Goal: Communication & Community: Answer question/provide support

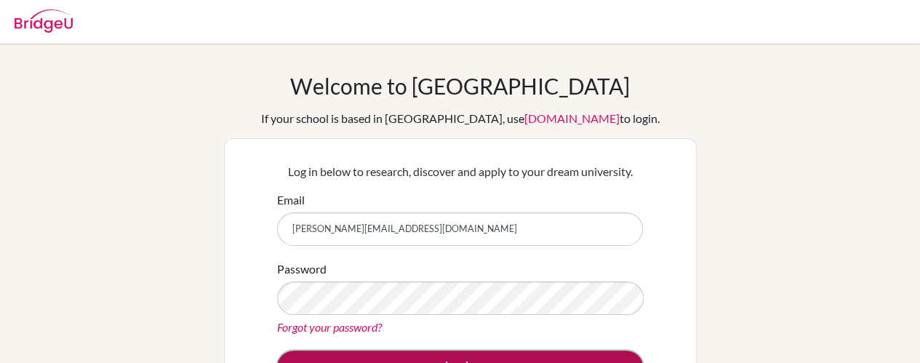
click at [439, 359] on button "Log in" at bounding box center [460, 366] width 366 height 33
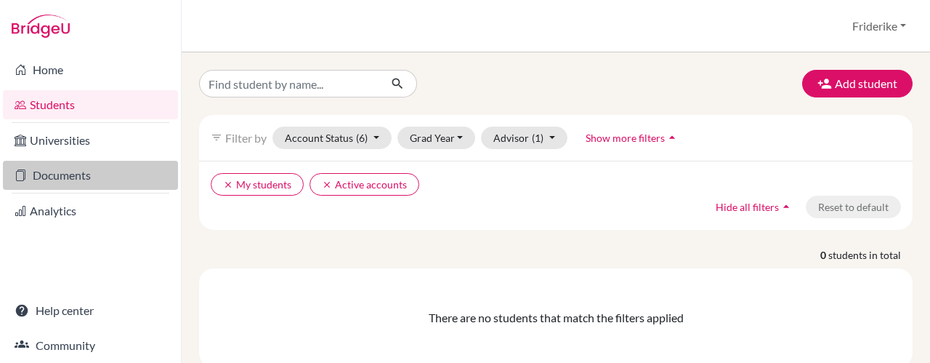
click at [56, 177] on link "Documents" at bounding box center [90, 175] width 175 height 29
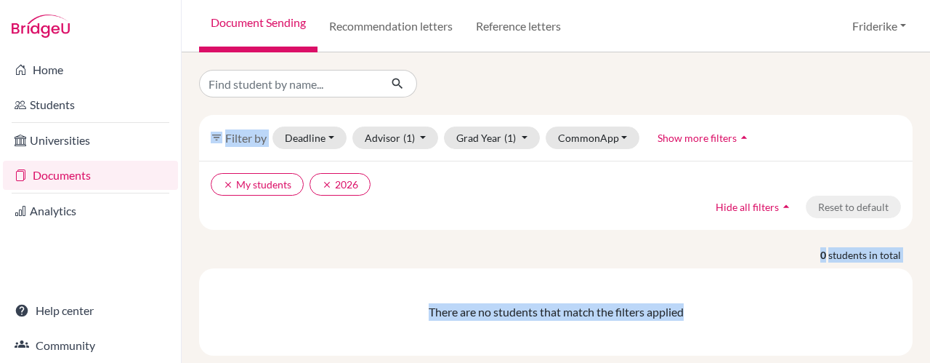
drag, startPoint x: 919, startPoint y: 66, endPoint x: 928, endPoint y: 265, distance: 199.4
click at [928, 265] on div "filter_list Filter by Deadline - Select a date range Or double click for a sing…" at bounding box center [556, 207] width 749 height 310
click at [411, 24] on link "Recommendation letters" at bounding box center [391, 26] width 147 height 52
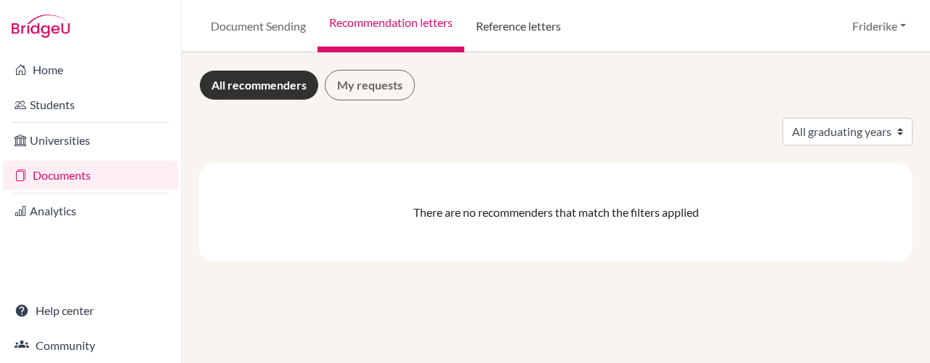
click at [547, 28] on link "Reference letters" at bounding box center [518, 26] width 108 height 52
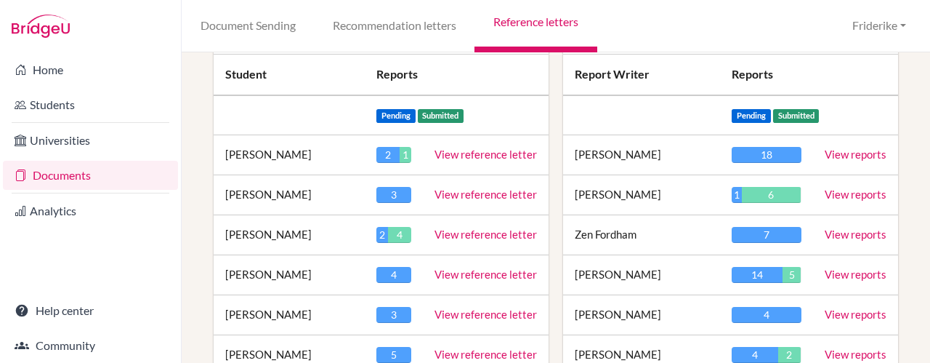
scroll to position [172, 0]
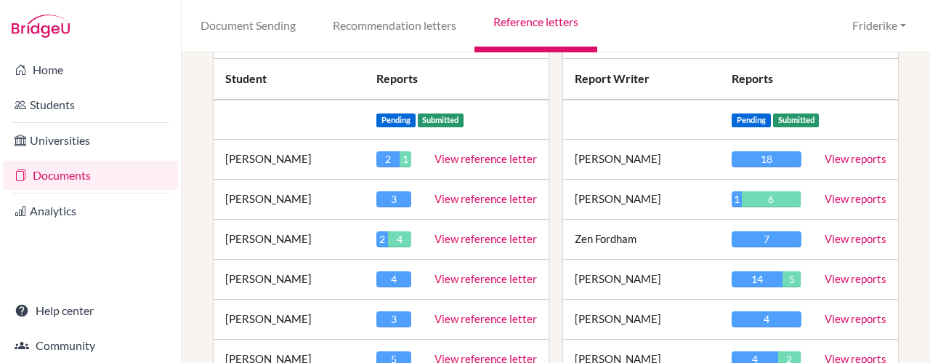
click at [500, 158] on link "View reference letter" at bounding box center [486, 158] width 102 height 13
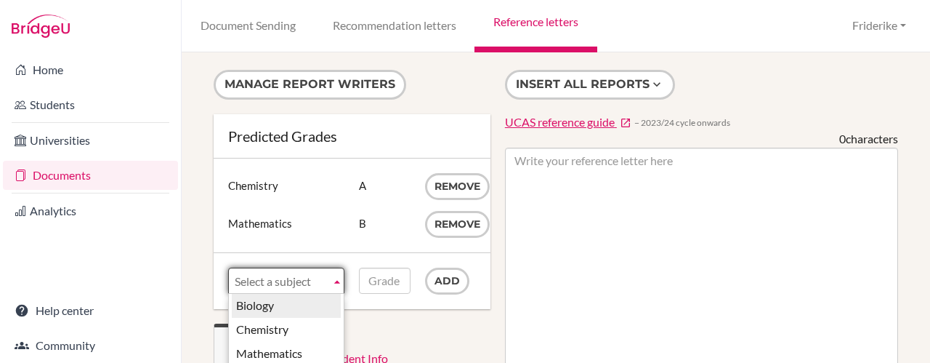
click at [331, 281] on b at bounding box center [337, 280] width 13 height 25
click at [311, 305] on li "Biology" at bounding box center [286, 306] width 109 height 24
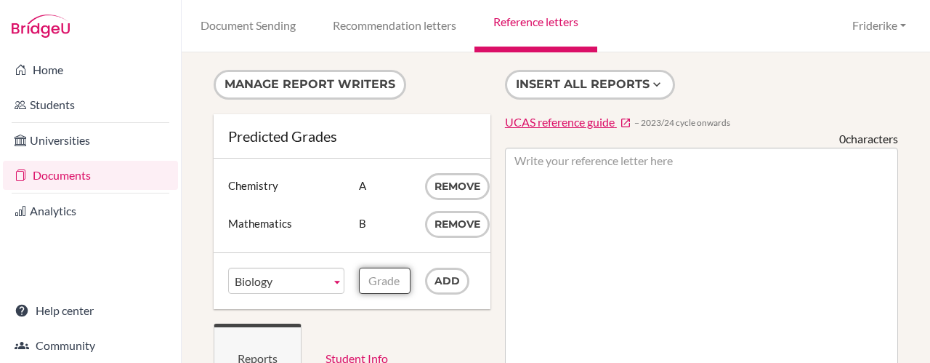
click at [385, 280] on input "Grade" at bounding box center [384, 280] width 51 height 26
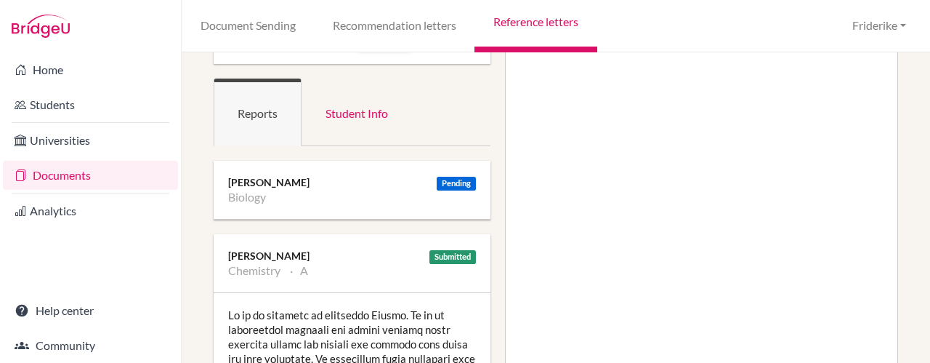
scroll to position [106, 0]
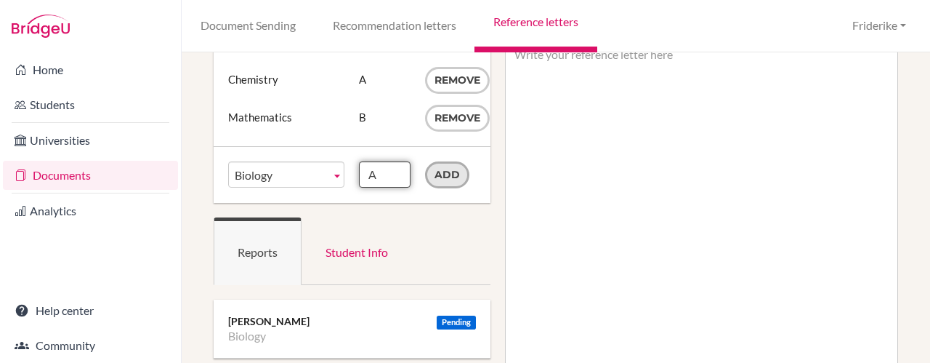
type input "A"
click at [448, 169] on input "Add" at bounding box center [447, 174] width 44 height 27
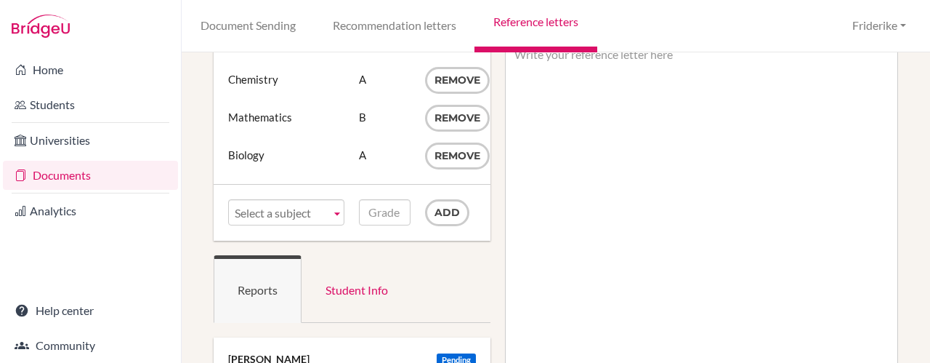
scroll to position [0, 0]
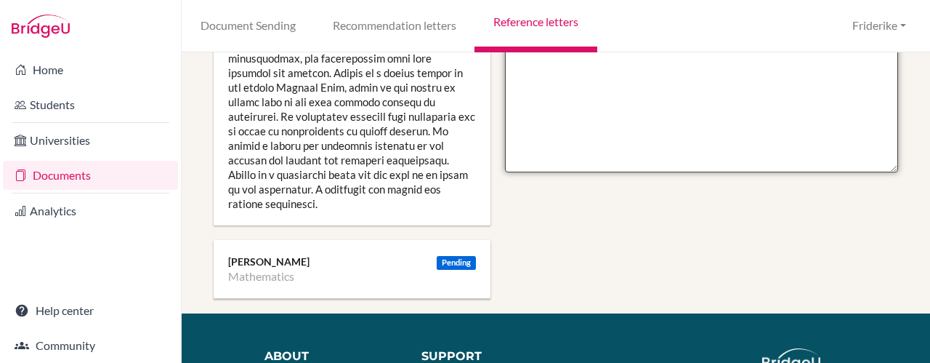
scroll to position [806, 0]
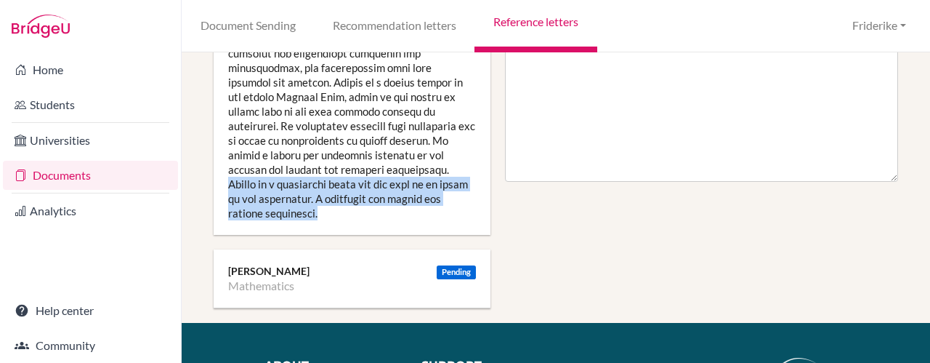
drag, startPoint x: 345, startPoint y: 168, endPoint x: 453, endPoint y: 201, distance: 112.7
click at [453, 201] on div at bounding box center [352, 2] width 277 height 465
copy div "Julian is a delightful young man who will be an asset to any university. I reco…"
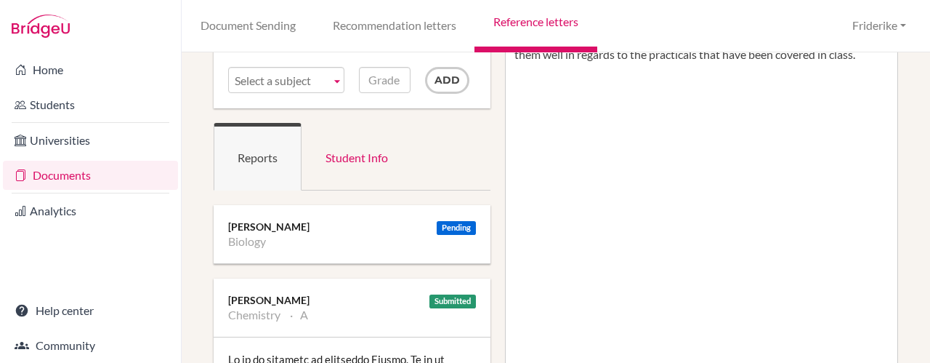
scroll to position [0, 0]
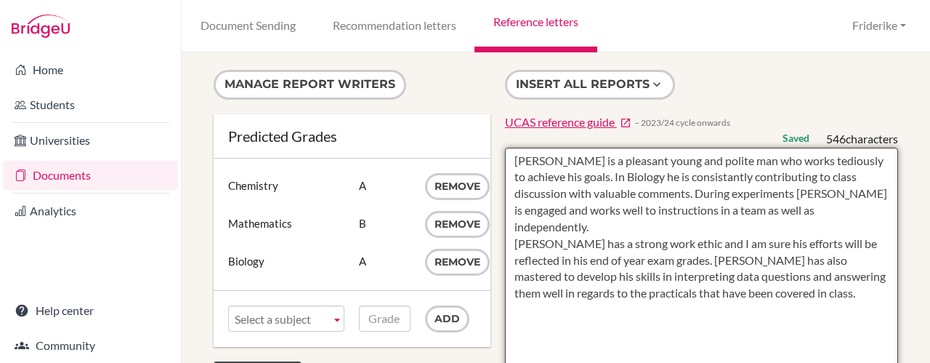
paste textarea "Julian is a delightful young man who will be an asset to any university. I reco…"
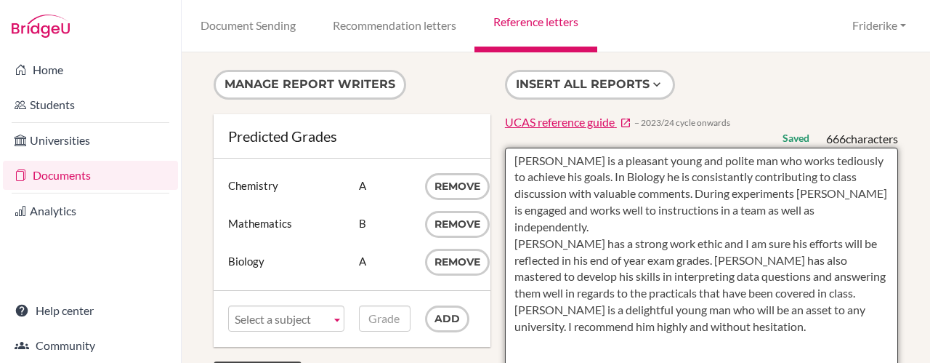
type textarea "Julian is a pleasant young and polite man who works tediously to achieve his go…"
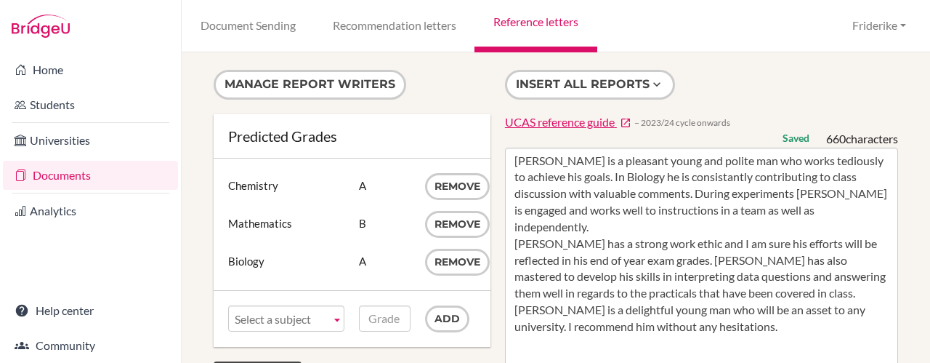
click at [424, 80] on form "Manage report writers" at bounding box center [352, 92] width 277 height 44
click at [538, 21] on link "Reference letters" at bounding box center [536, 26] width 122 height 52
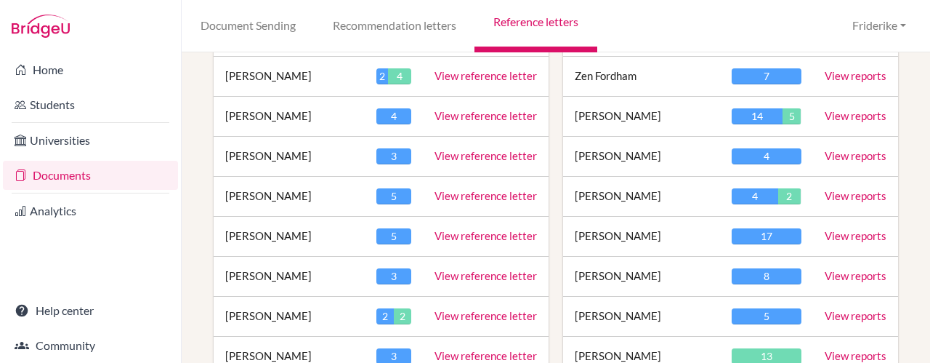
scroll to position [339, 0]
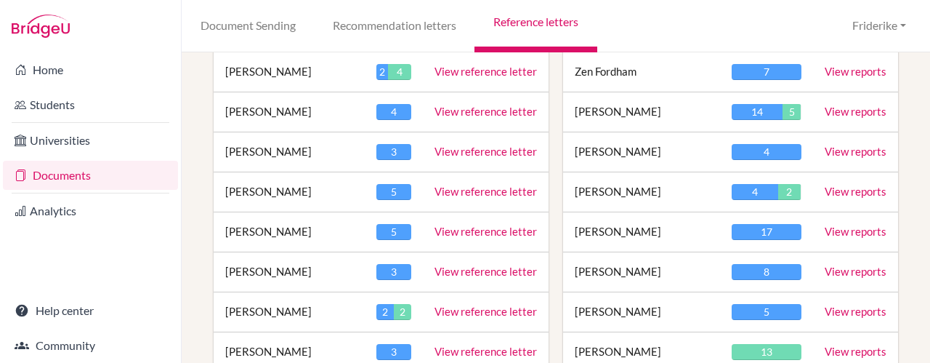
click at [464, 148] on link "View reference letter" at bounding box center [486, 151] width 102 height 13
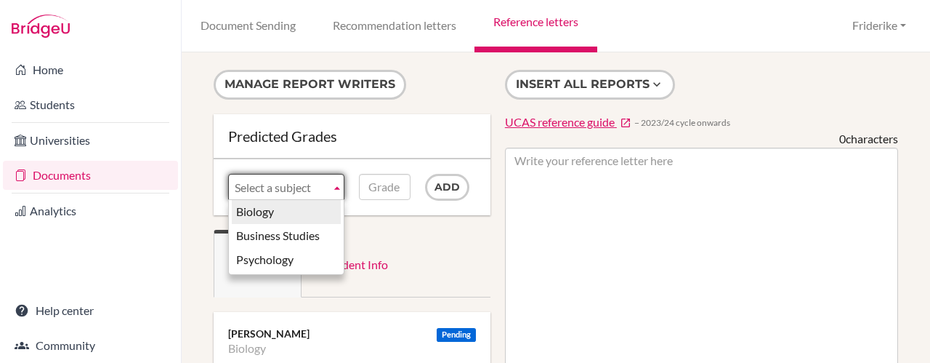
click at [337, 187] on b at bounding box center [337, 186] width 13 height 25
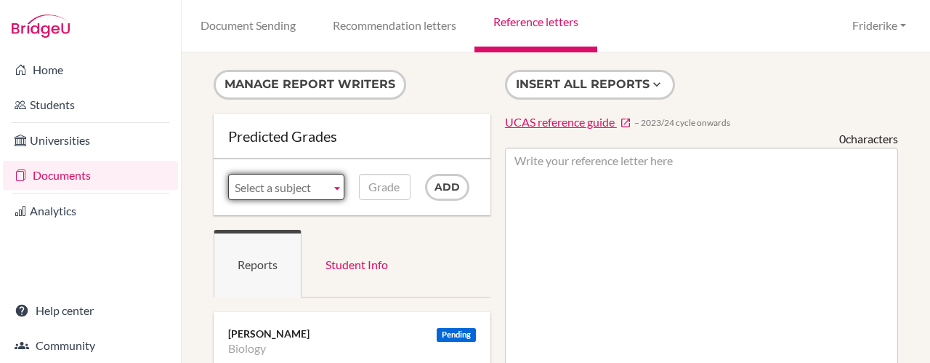
click at [337, 187] on b at bounding box center [337, 186] width 13 height 25
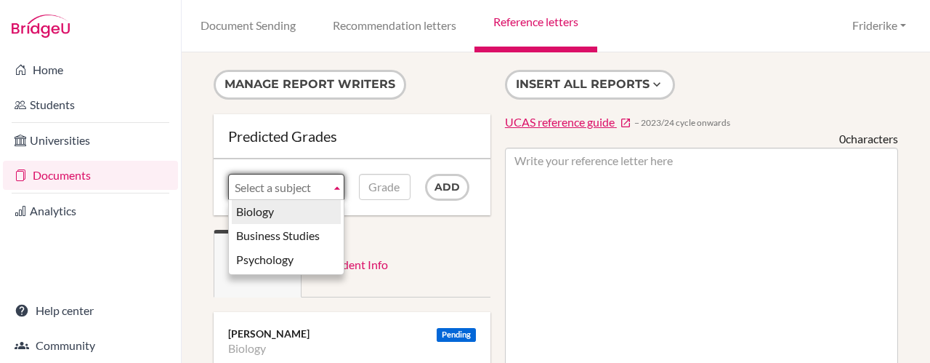
click at [326, 208] on li "Biology" at bounding box center [286, 212] width 109 height 24
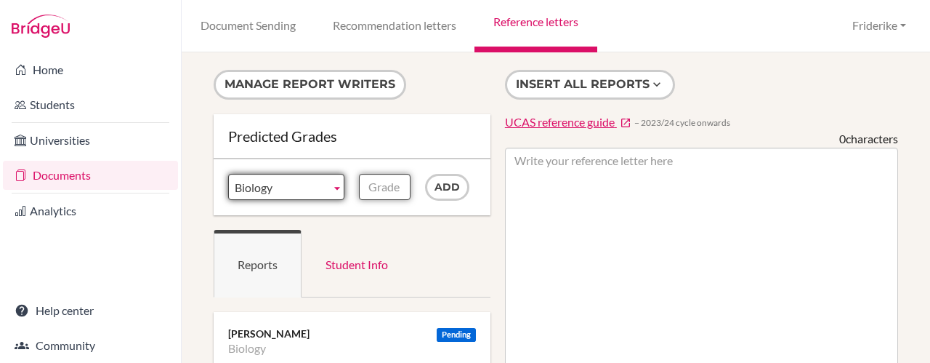
click at [395, 183] on input "Grade" at bounding box center [384, 187] width 51 height 26
type input "C"
click at [465, 181] on div "Add" at bounding box center [450, 187] width 65 height 27
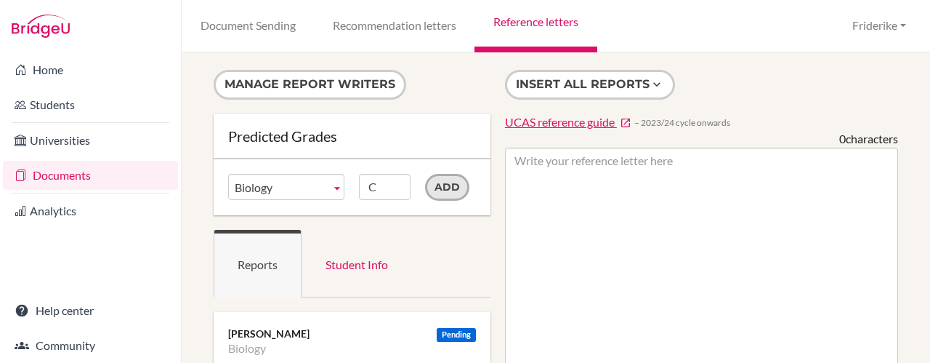
click at [436, 186] on input "Add" at bounding box center [447, 187] width 44 height 27
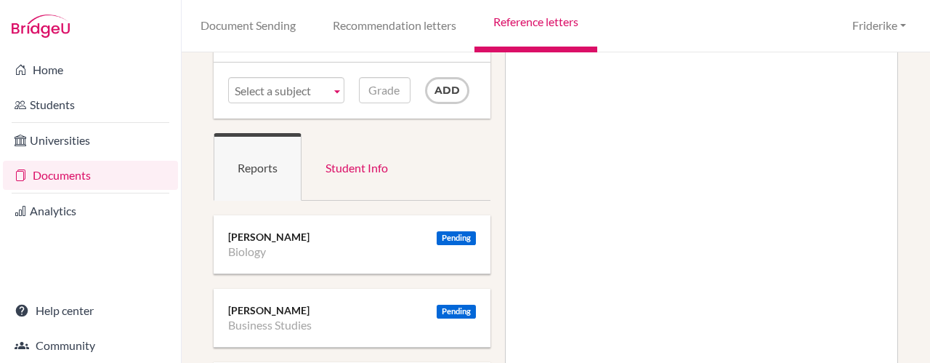
scroll to position [57, 0]
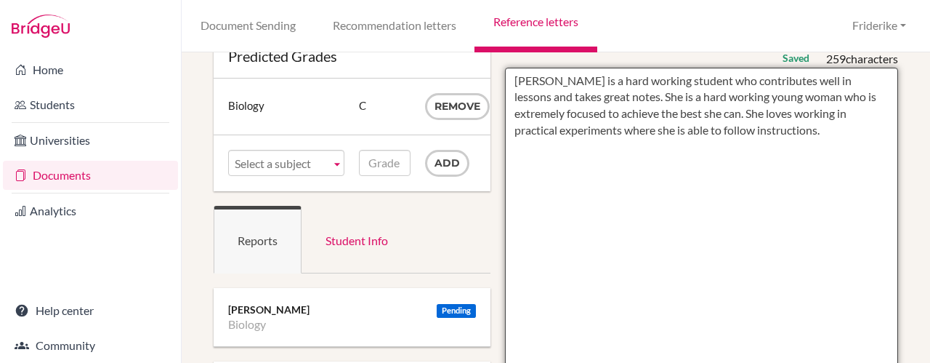
scroll to position [0, 0]
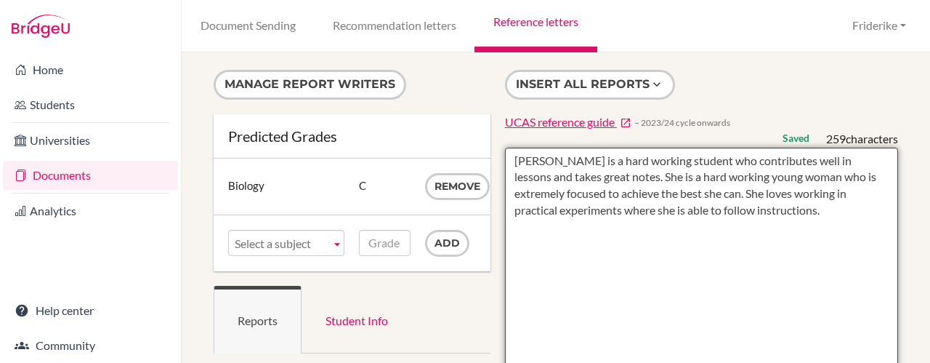
drag, startPoint x: 797, startPoint y: 117, endPoint x: 471, endPoint y: 138, distance: 326.3
paste textarea "As a biology teacher, I have had the privilege of teaching Lara in A-Level Biol…"
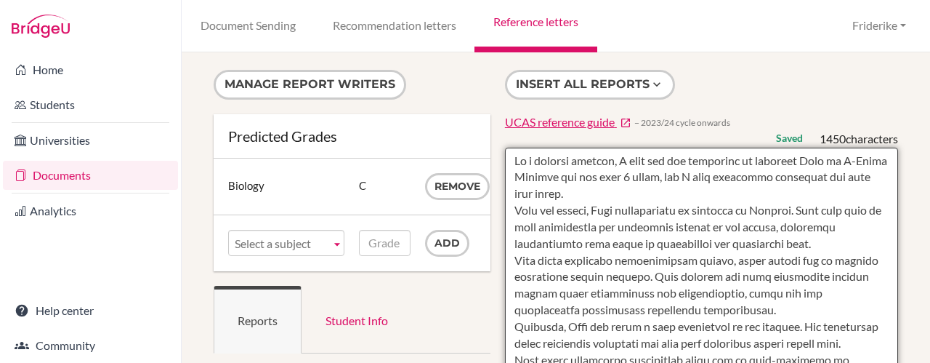
scroll to position [84, 0]
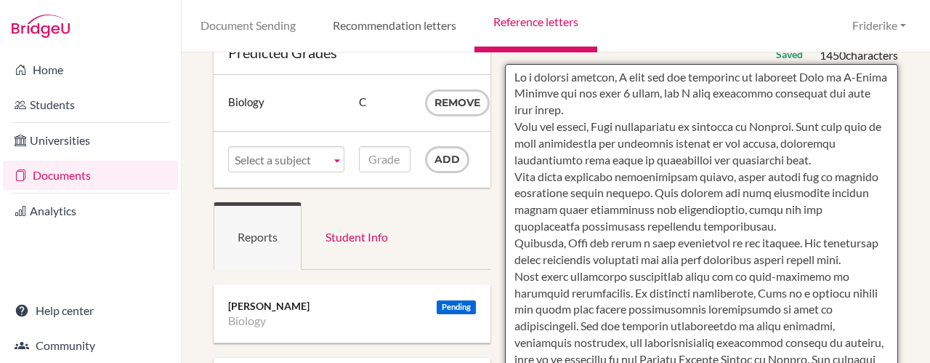
type textarea "As a biology teacher, I have had the privilege of teaching Lara in A-Level Biol…"
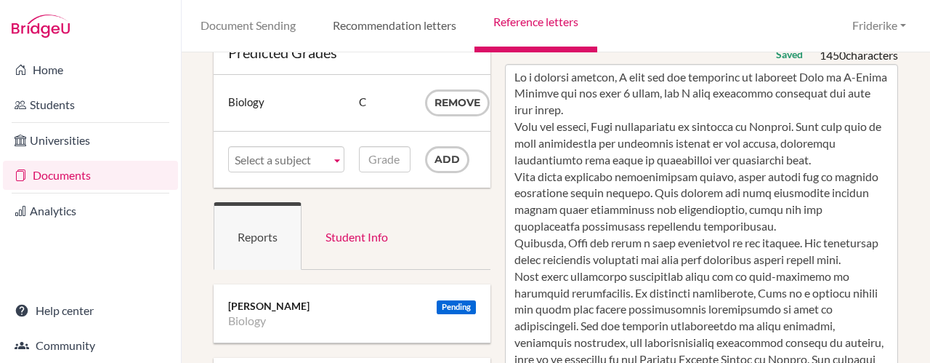
click at [416, 18] on link "Recommendation letters" at bounding box center [394, 26] width 161 height 52
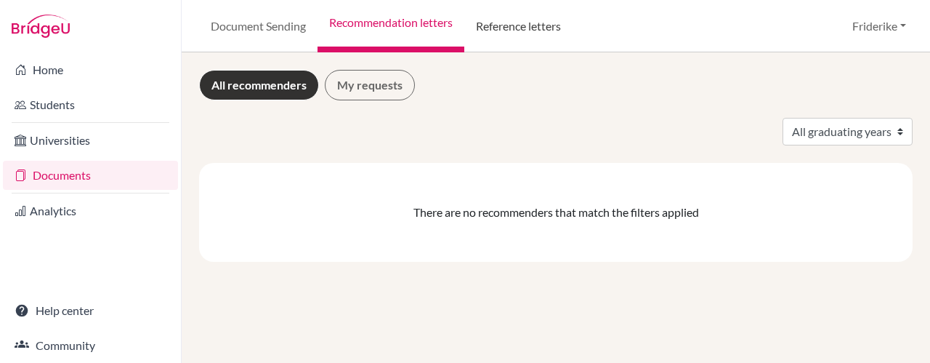
click at [521, 31] on link "Reference letters" at bounding box center [518, 26] width 108 height 52
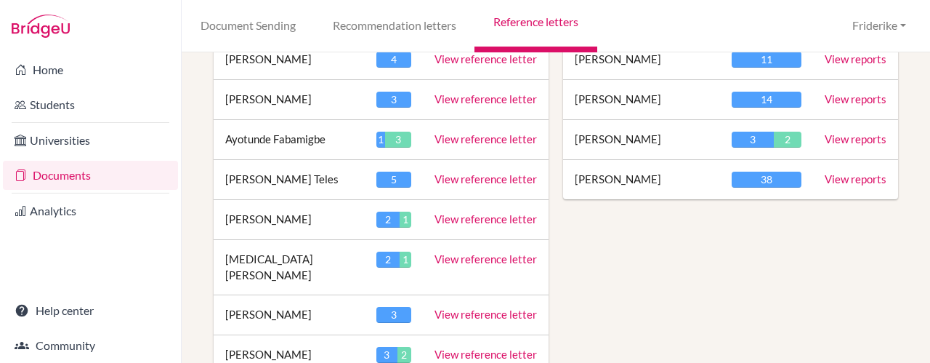
scroll to position [817, 0]
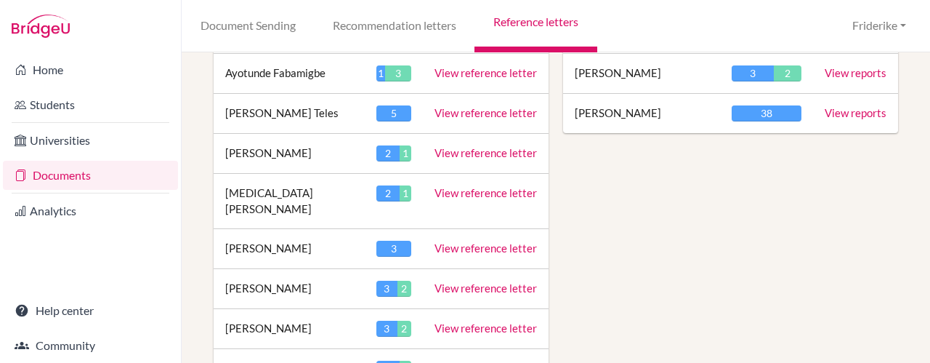
click at [464, 187] on link "View reference letter" at bounding box center [486, 192] width 102 height 13
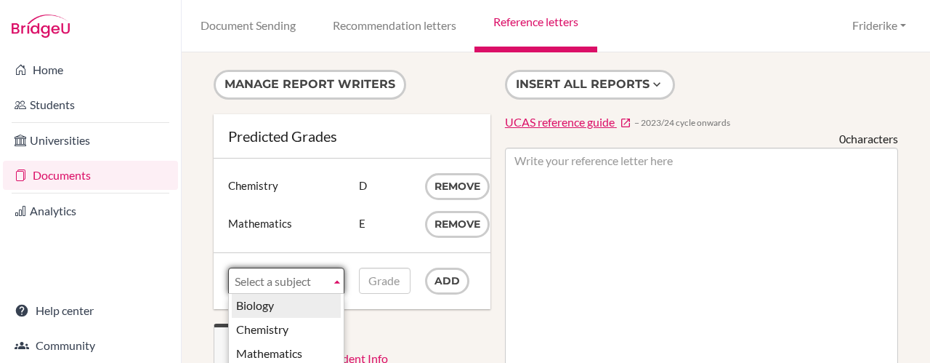
click at [337, 283] on b at bounding box center [337, 280] width 13 height 25
click at [331, 300] on li "Biology" at bounding box center [286, 306] width 109 height 24
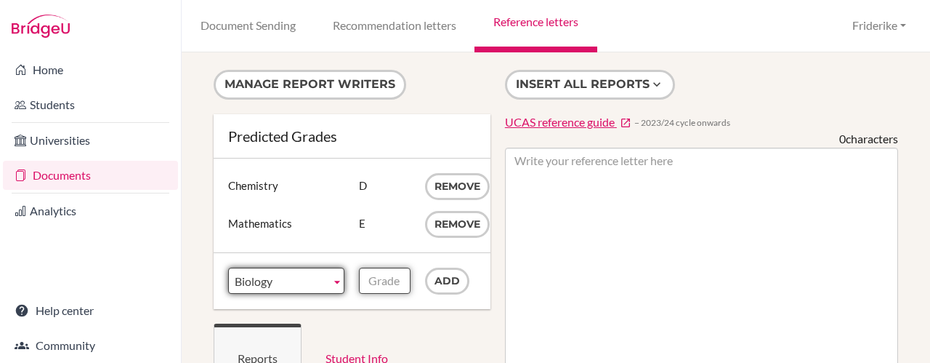
click at [395, 281] on input "Grade" at bounding box center [384, 280] width 51 height 26
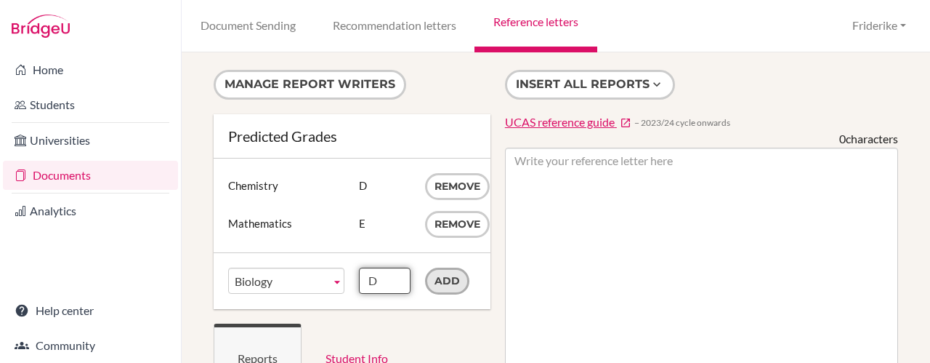
type input "D"
click at [458, 279] on input "Add" at bounding box center [447, 280] width 44 height 27
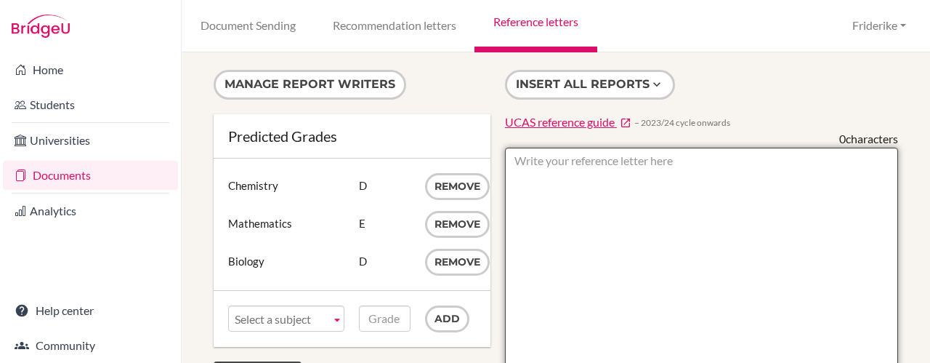
paste textarea "As a biology teacher, I have had the privilege of teaching Lara in A-Level Biol…"
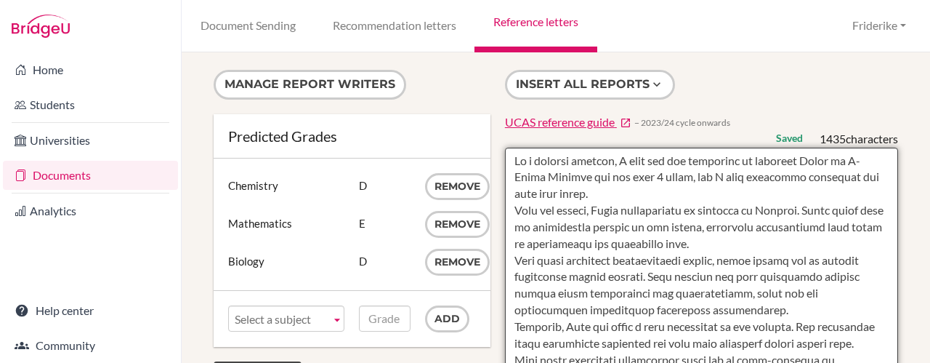
drag, startPoint x: 737, startPoint y: 244, endPoint x: 718, endPoint y: 230, distance: 23.0
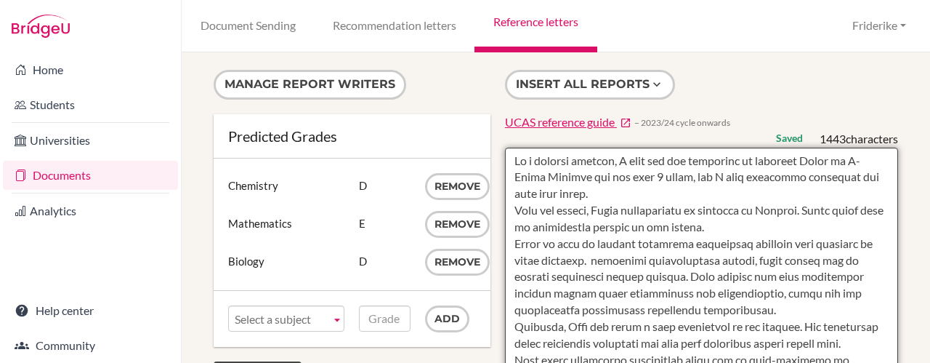
drag, startPoint x: 632, startPoint y: 274, endPoint x: 558, endPoint y: 265, distance: 74.7
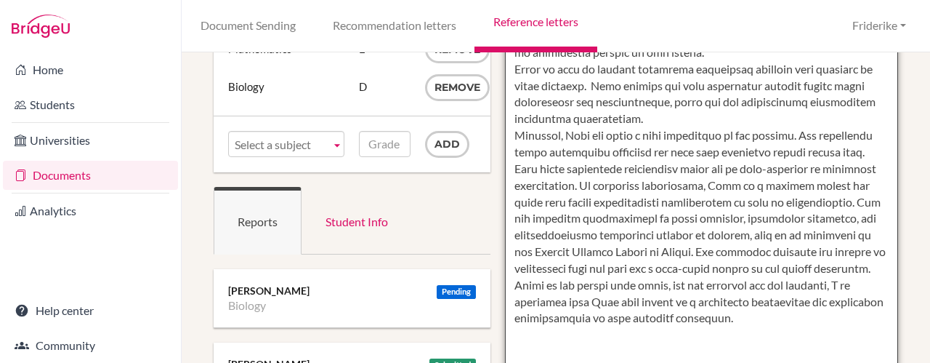
scroll to position [184, 0]
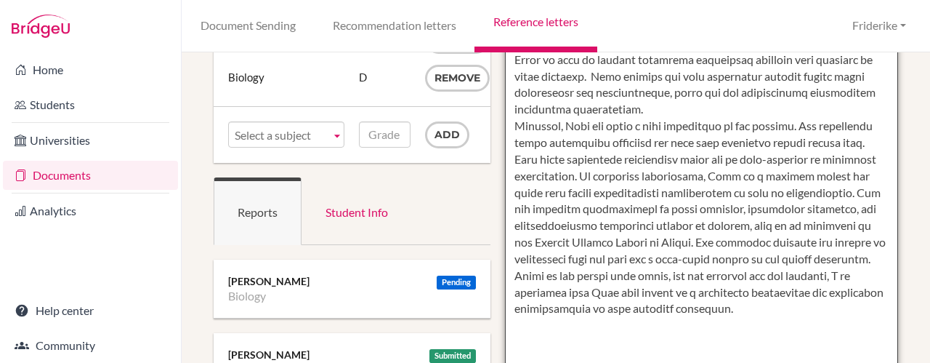
drag, startPoint x: 572, startPoint y: 165, endPoint x: 510, endPoint y: 129, distance: 71.7
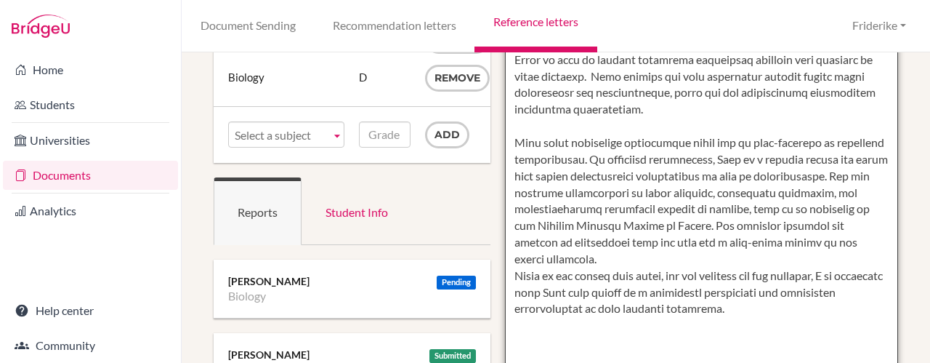
drag, startPoint x: 606, startPoint y: 188, endPoint x: 542, endPoint y: 142, distance: 79.1
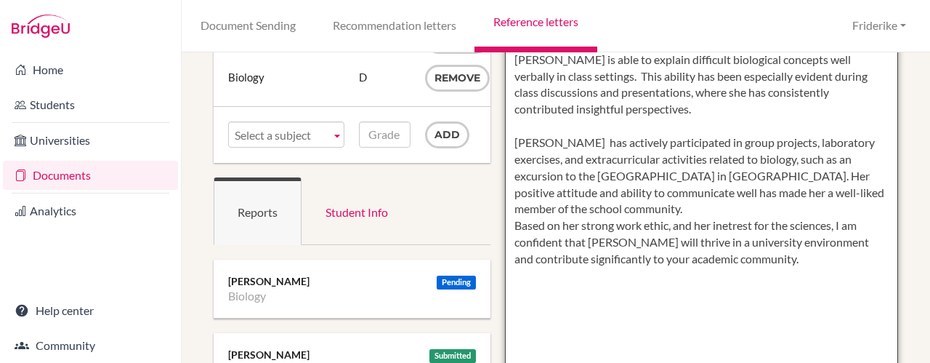
drag, startPoint x: 579, startPoint y: 206, endPoint x: 709, endPoint y: 177, distance: 133.9
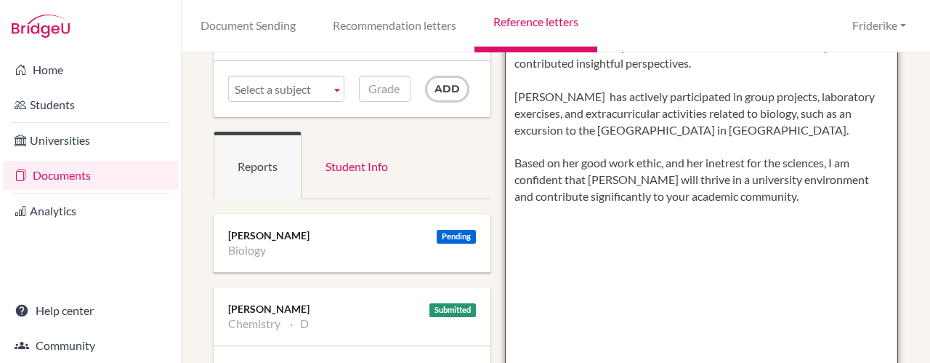
scroll to position [209, 0]
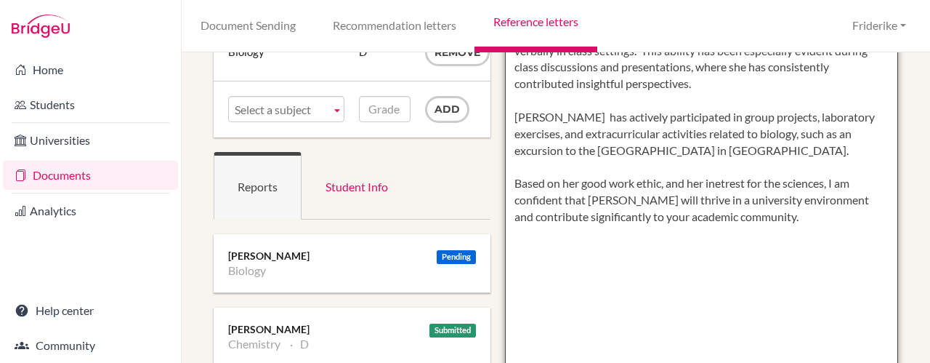
click at [541, 102] on textarea "As a biology teacher, I have had the privilege of teaching Skyla in A-Level Bio…" at bounding box center [701, 358] width 393 height 840
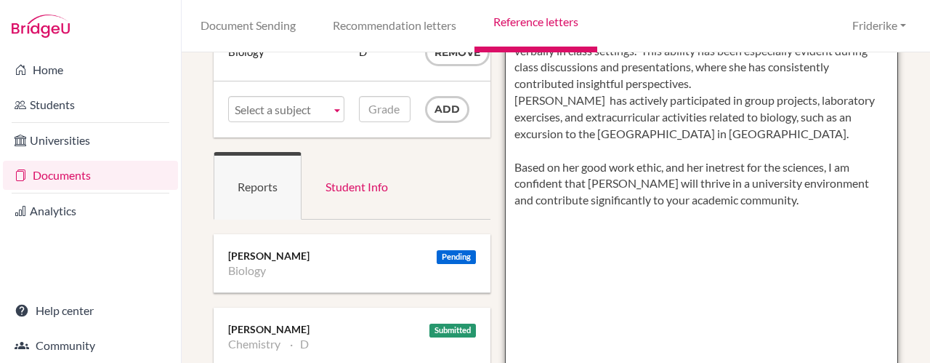
click at [525, 148] on textarea "As a biology teacher, I have had the privilege of teaching Skyla in A-Level Bio…" at bounding box center [701, 358] width 393 height 840
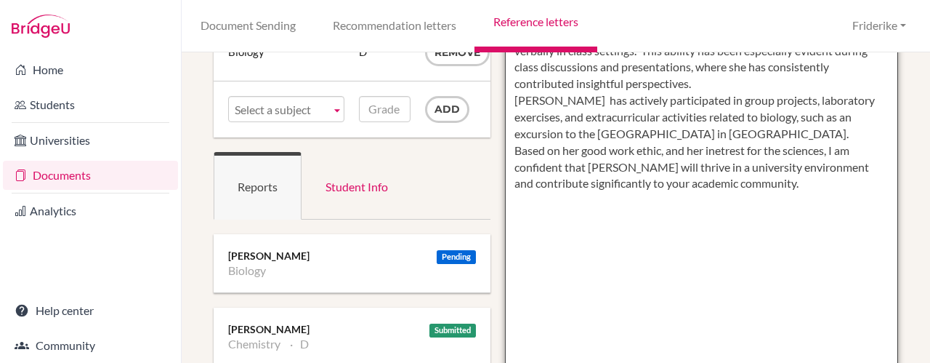
scroll to position [0, 0]
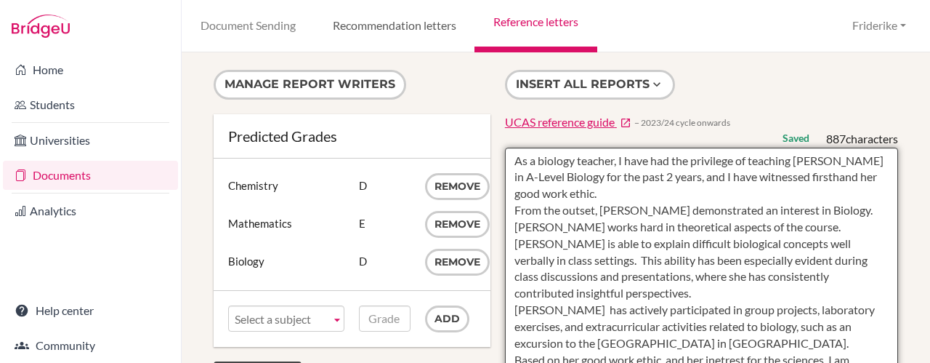
type textarea "As a biology teacher, I have had the privilege of teaching Skyla in A-Level Bio…"
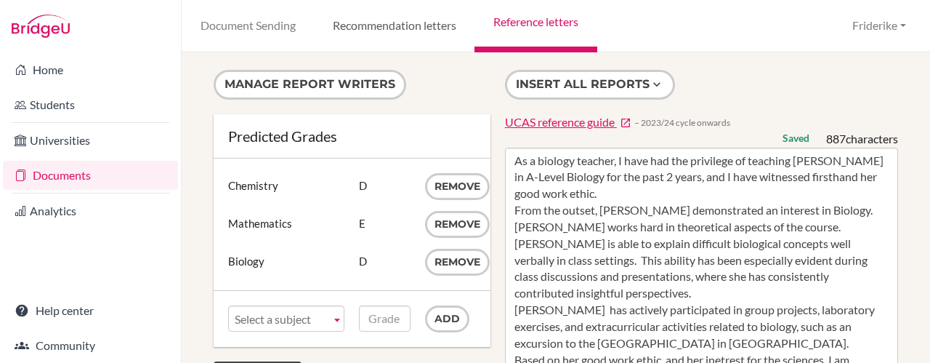
click at [407, 32] on link "Recommendation letters" at bounding box center [394, 26] width 161 height 52
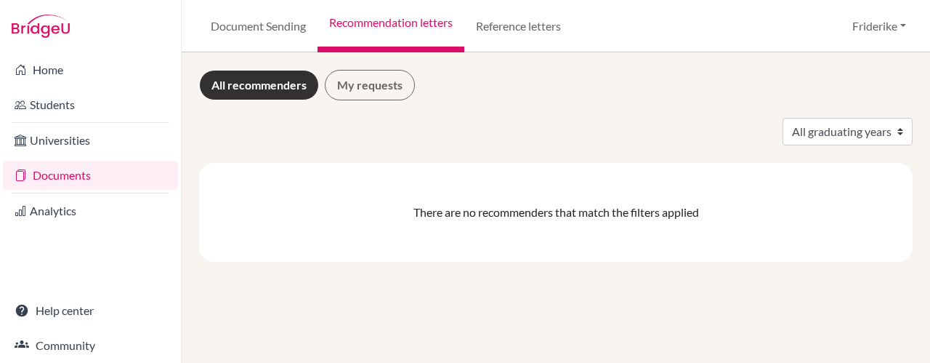
click at [542, 27] on link "Reference letters" at bounding box center [518, 26] width 108 height 52
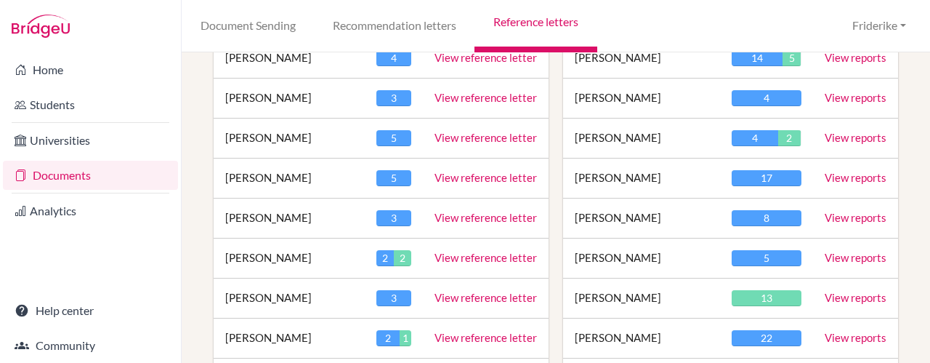
scroll to position [407, 0]
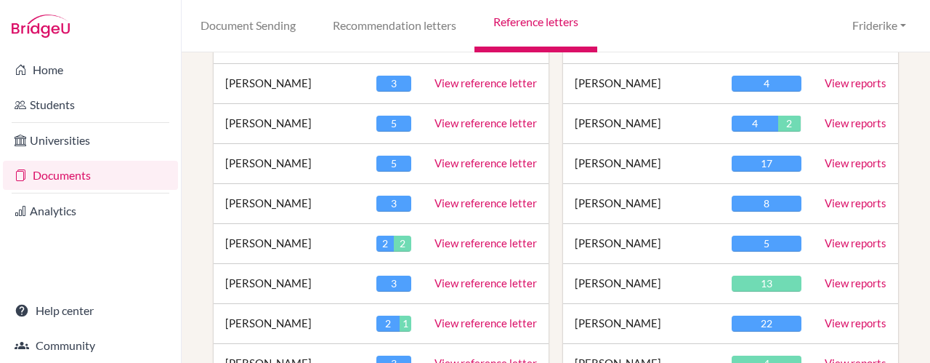
click at [486, 165] on link "View reference letter" at bounding box center [486, 162] width 102 height 13
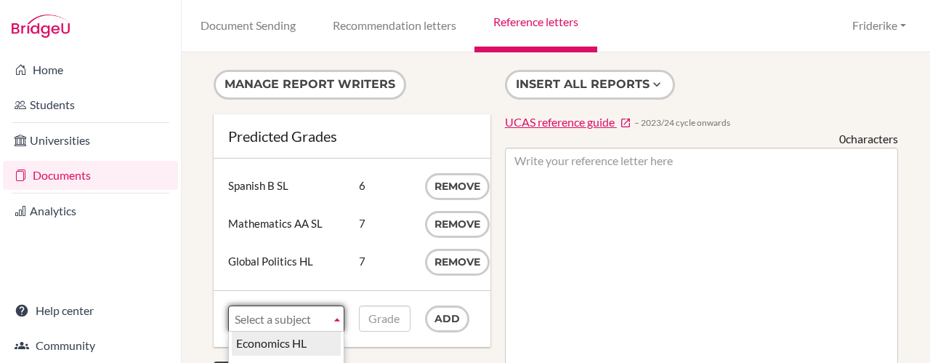
click at [336, 311] on b at bounding box center [337, 318] width 13 height 25
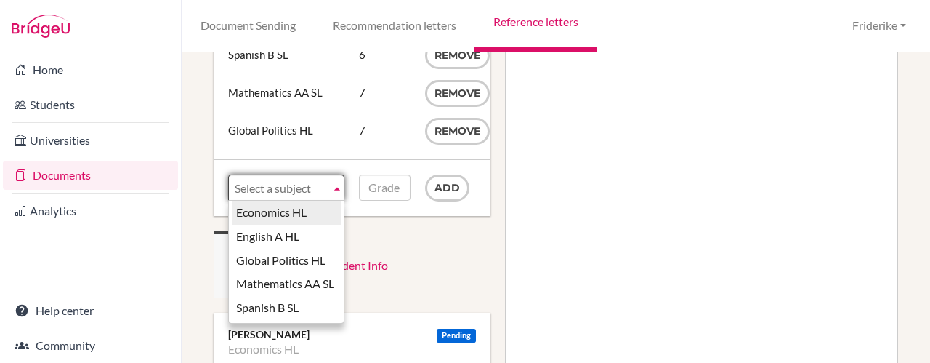
scroll to position [148, 0]
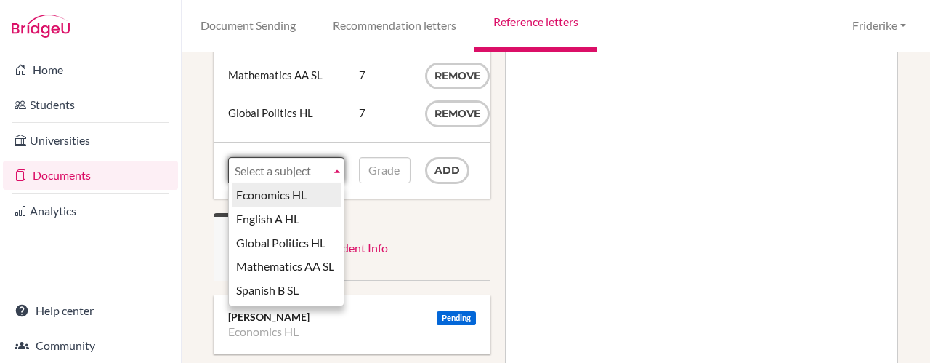
click at [383, 188] on div "Subject Economics HL English A HL Global Politics HL Mathematics AA SL Spanish …" at bounding box center [352, 170] width 277 height 56
click at [270, 165] on span "Select a subject" at bounding box center [280, 171] width 90 height 26
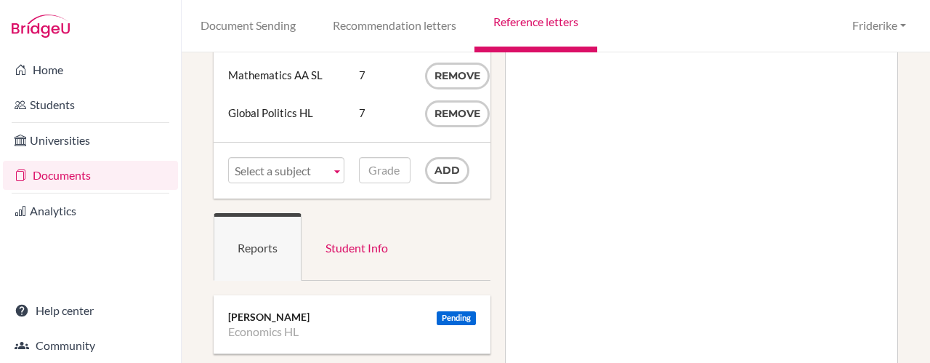
click at [422, 222] on ul "Reports Student Info" at bounding box center [352, 247] width 277 height 68
click at [276, 169] on span "Select a subject" at bounding box center [280, 171] width 90 height 26
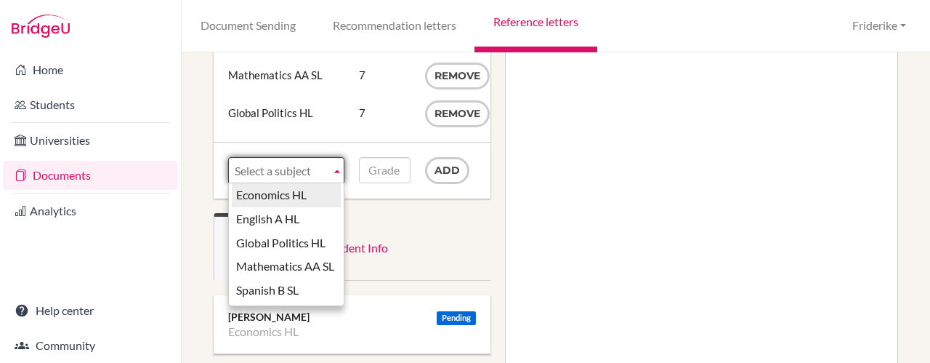
click at [276, 169] on span "Select a subject" at bounding box center [280, 171] width 90 height 26
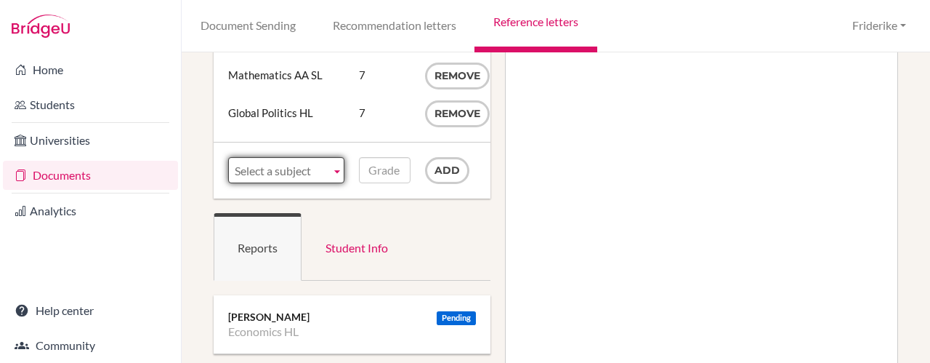
click at [468, 246] on ul "Reports Student Info" at bounding box center [352, 247] width 277 height 68
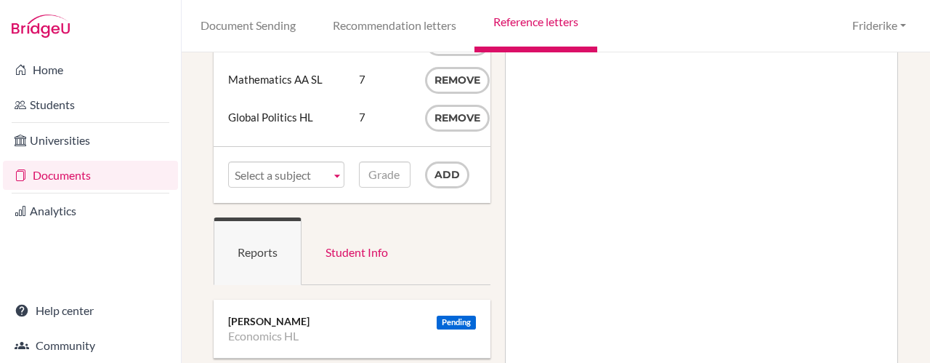
scroll to position [140, 0]
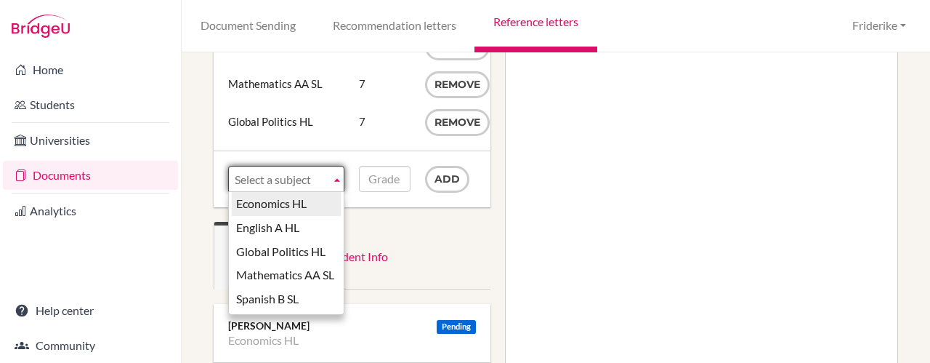
click at [331, 177] on b at bounding box center [337, 178] width 13 height 25
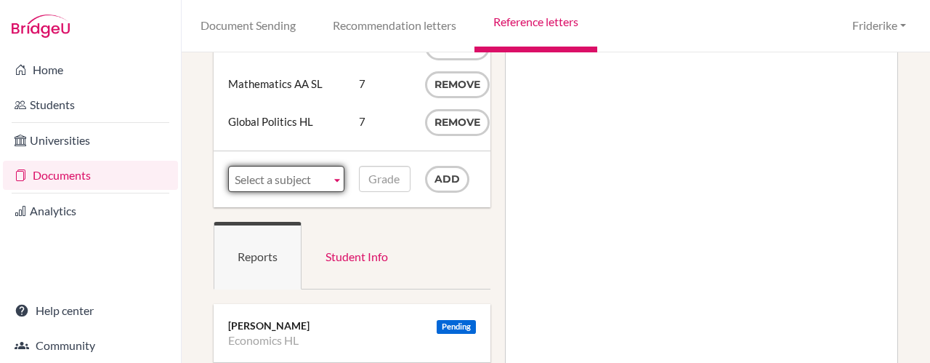
click at [331, 177] on b at bounding box center [337, 178] width 13 height 25
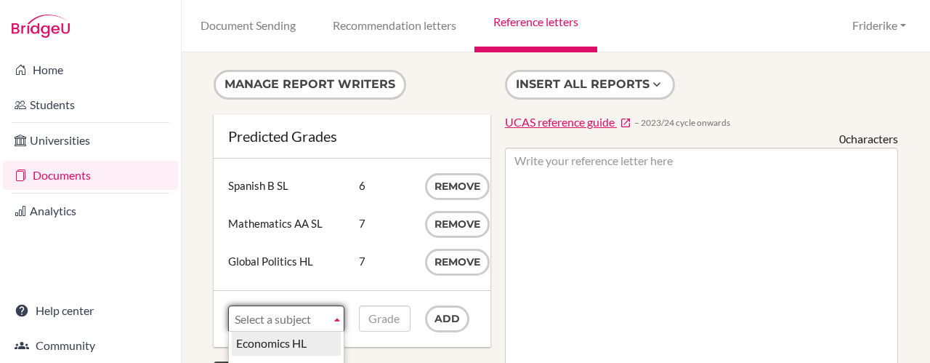
click at [336, 311] on b at bounding box center [337, 318] width 13 height 25
click at [297, 316] on span "Select a subject" at bounding box center [280, 319] width 90 height 26
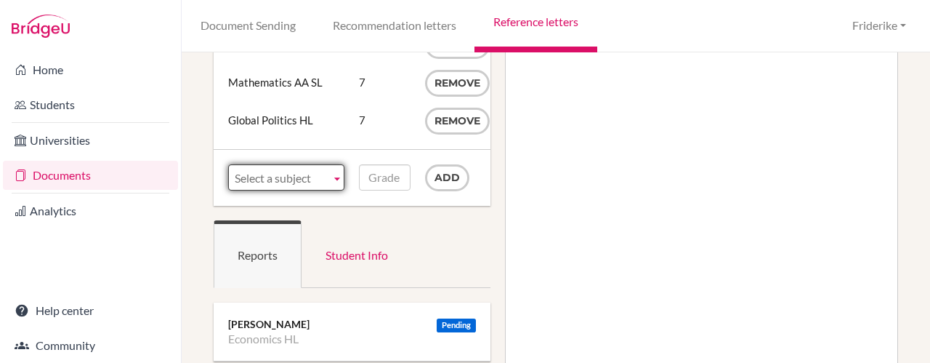
scroll to position [158, 0]
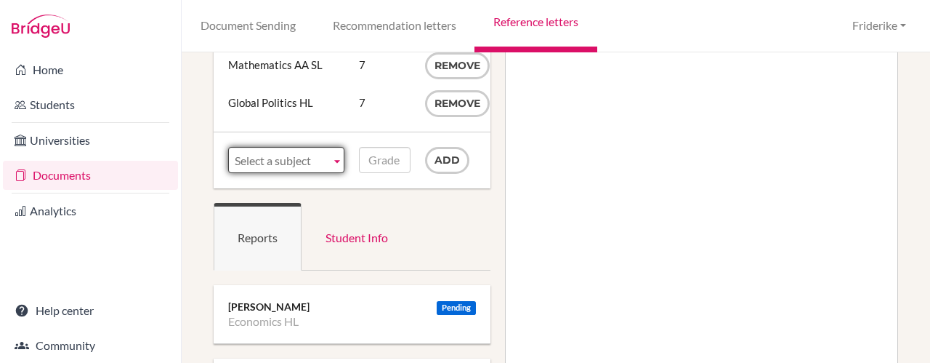
click at [333, 161] on b at bounding box center [337, 160] width 13 height 25
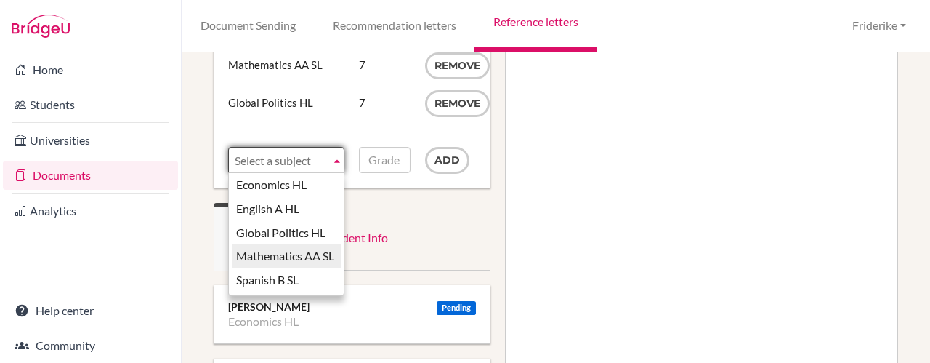
click at [318, 268] on li "Mathematics AA SL" at bounding box center [286, 256] width 109 height 24
click at [333, 156] on b at bounding box center [337, 160] width 13 height 25
click at [425, 214] on ul "Reports Student Info" at bounding box center [352, 237] width 277 height 68
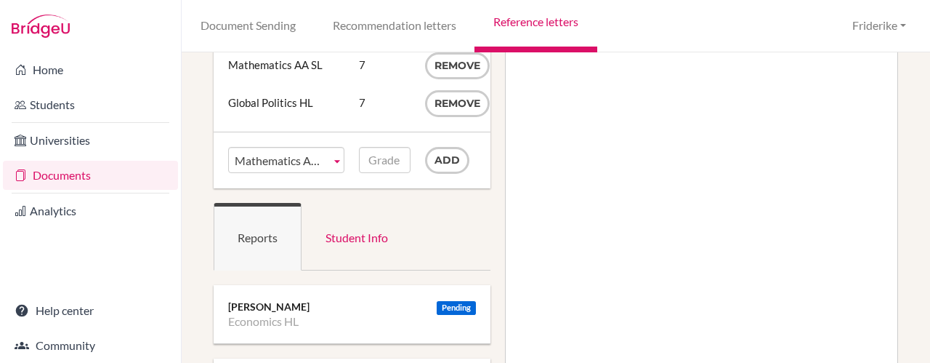
scroll to position [0, 0]
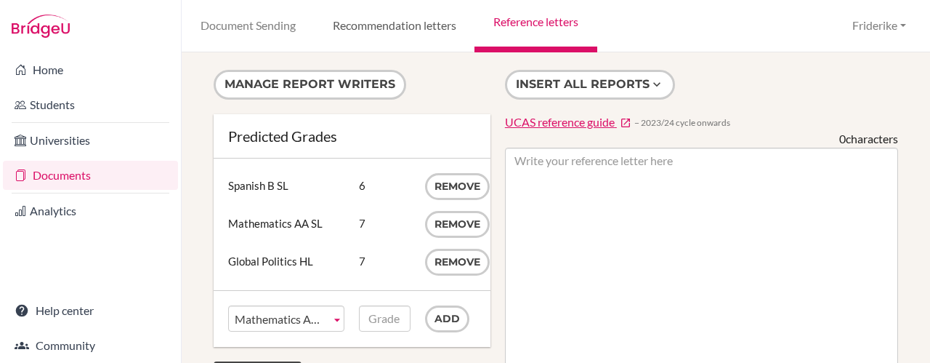
click at [411, 18] on link "Recommendation letters" at bounding box center [394, 26] width 161 height 52
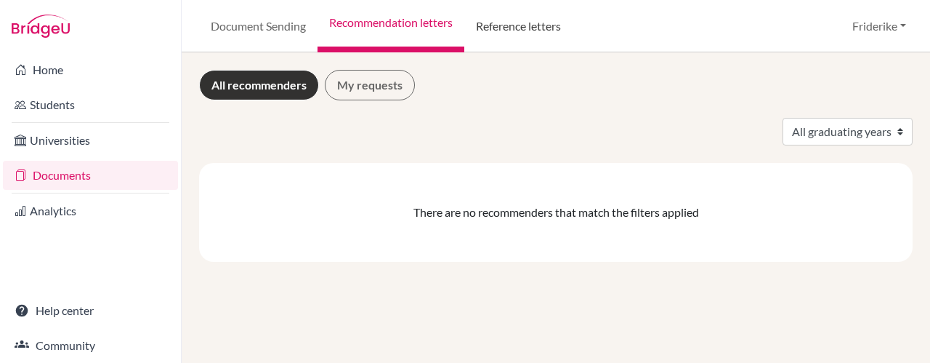
click at [556, 34] on link "Reference letters" at bounding box center [518, 26] width 108 height 52
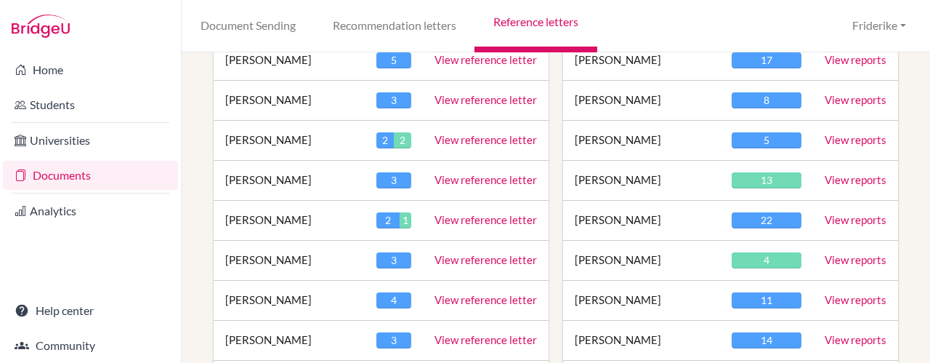
scroll to position [529, 0]
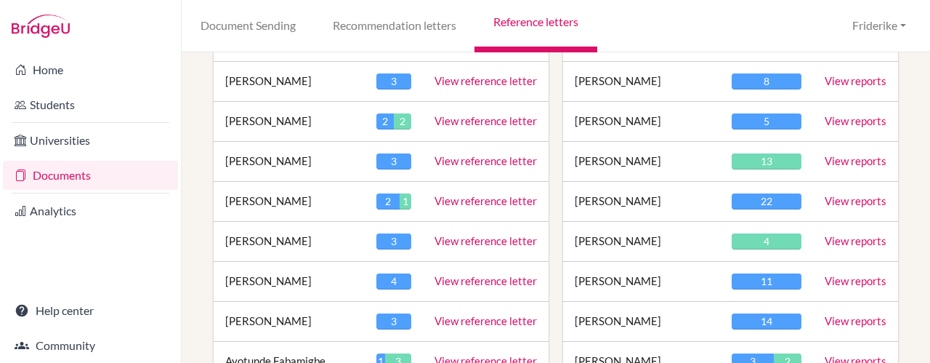
click at [491, 114] on link "View reference letter" at bounding box center [486, 120] width 102 height 13
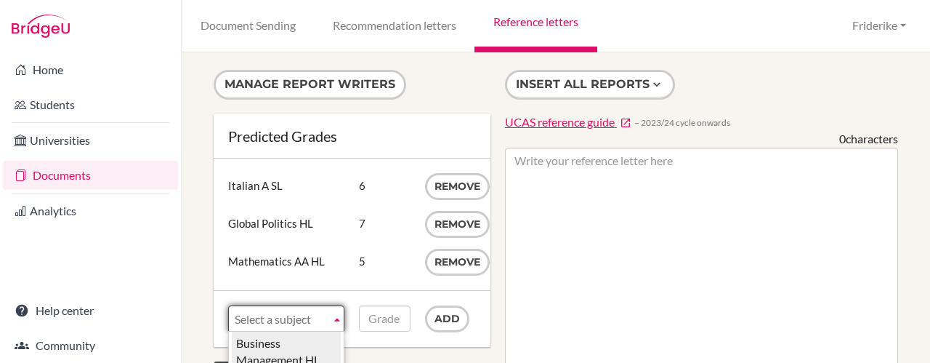
click at [334, 318] on b at bounding box center [337, 318] width 13 height 25
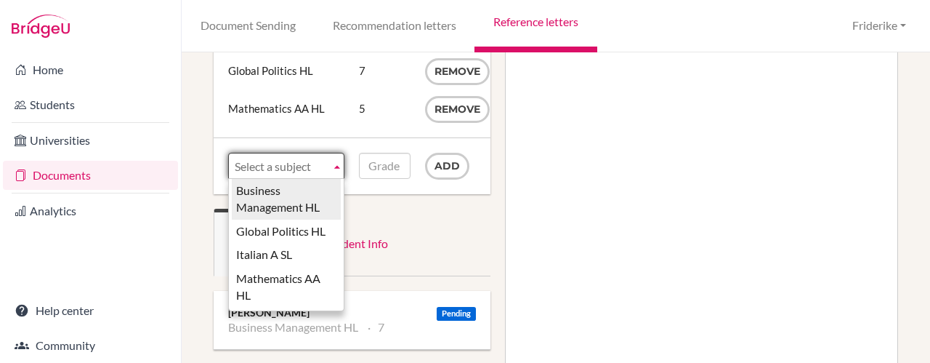
scroll to position [155, 0]
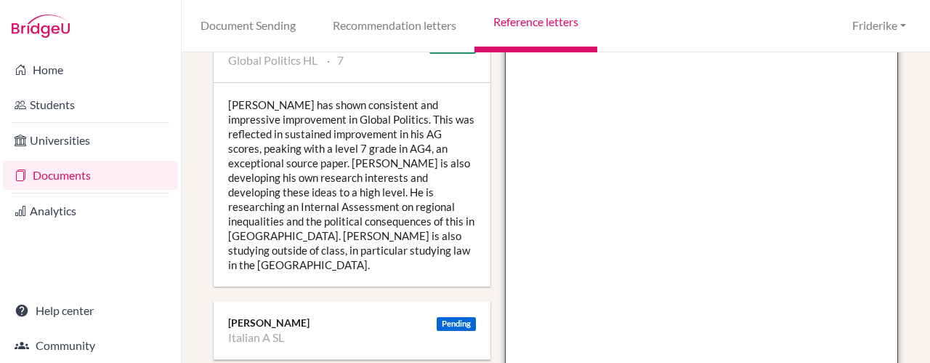
scroll to position [425, 0]
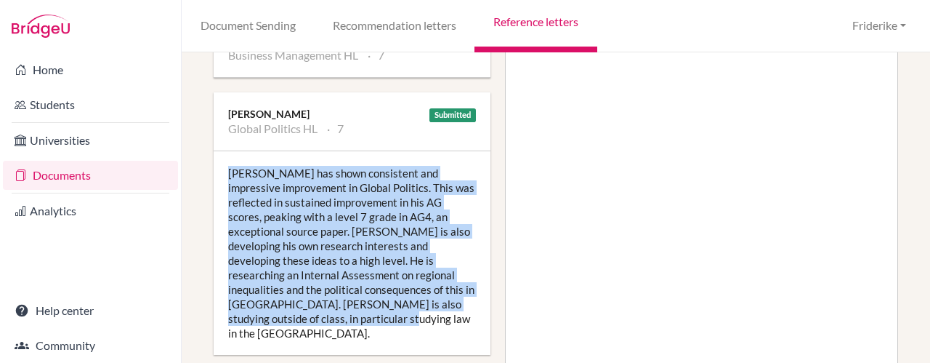
drag, startPoint x: 304, startPoint y: 321, endPoint x: 227, endPoint y: 173, distance: 166.5
click at [227, 173] on div "Alessandro has shown consistent and impressive improvement in Global Politics. …" at bounding box center [352, 253] width 277 height 204
copy div "Alessandro has shown consistent and impressive improvement in Global Politics. …"
click at [366, 24] on link "Recommendation letters" at bounding box center [394, 26] width 161 height 52
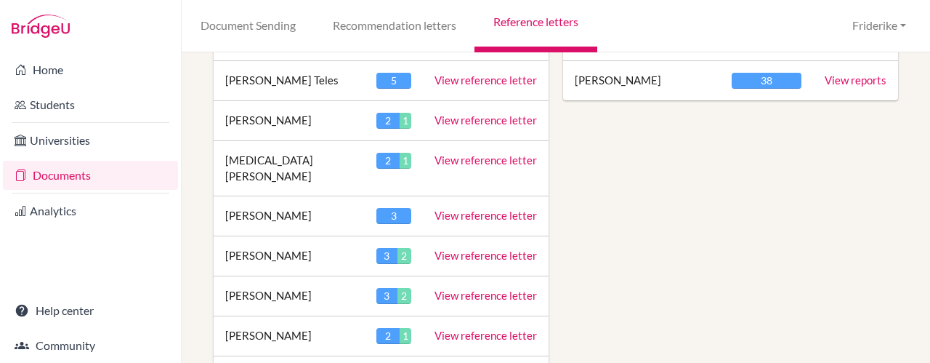
scroll to position [854, 0]
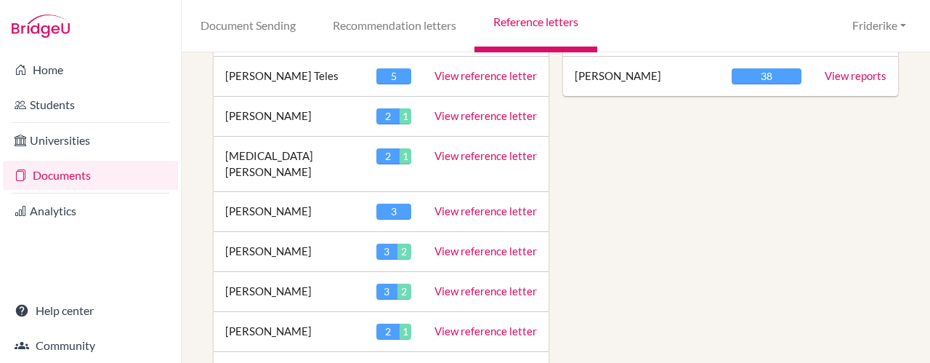
click at [518, 324] on link "View reference letter" at bounding box center [486, 330] width 102 height 13
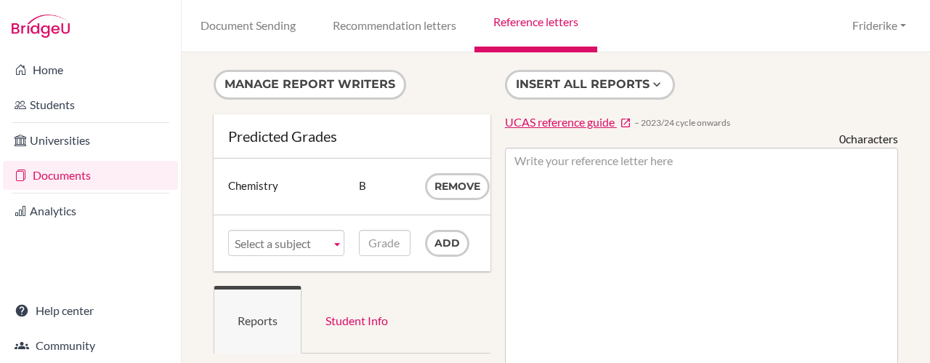
click at [333, 244] on b at bounding box center [337, 242] width 13 height 25
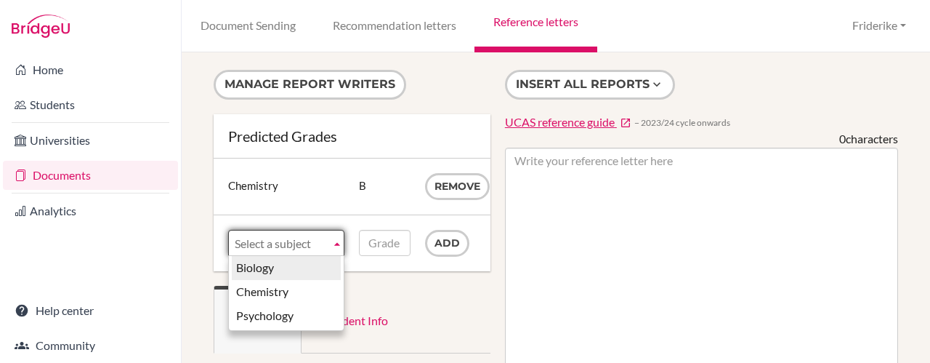
click at [321, 264] on li "Biology" at bounding box center [286, 268] width 109 height 24
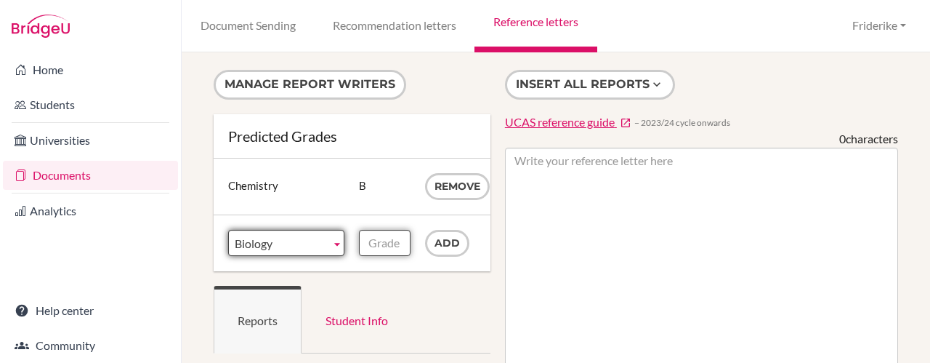
click at [394, 238] on input "Grade" at bounding box center [384, 243] width 51 height 26
type input "A"
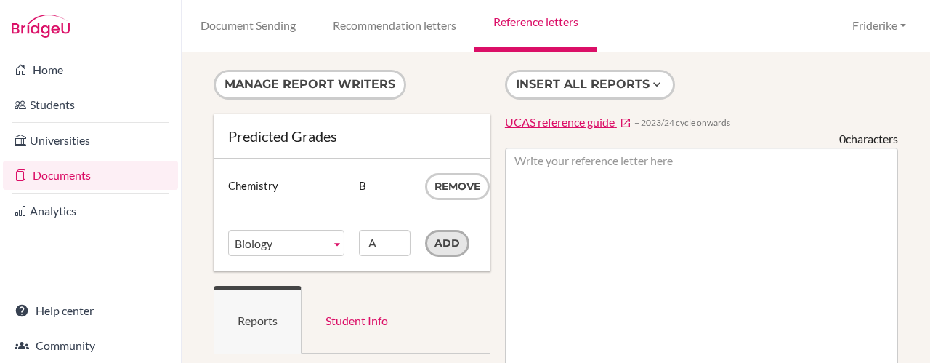
click at [450, 244] on input "Add" at bounding box center [447, 243] width 44 height 27
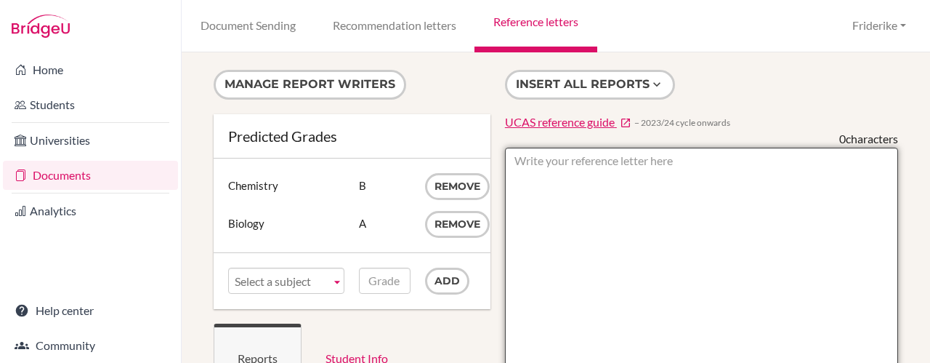
paste textarea "As a biology teacher, I have had the privilege of teaching Lara in A-Level Biol…"
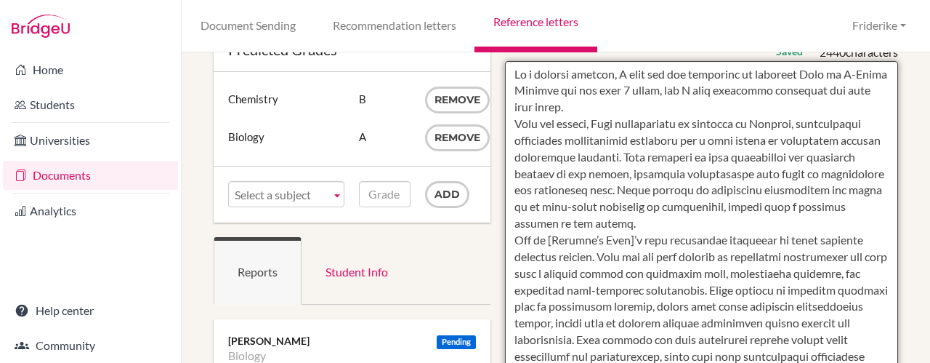
scroll to position [73, 0]
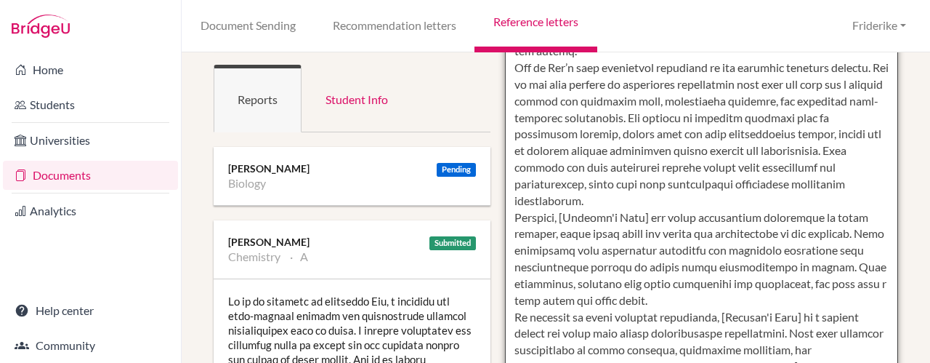
scroll to position [263, 0]
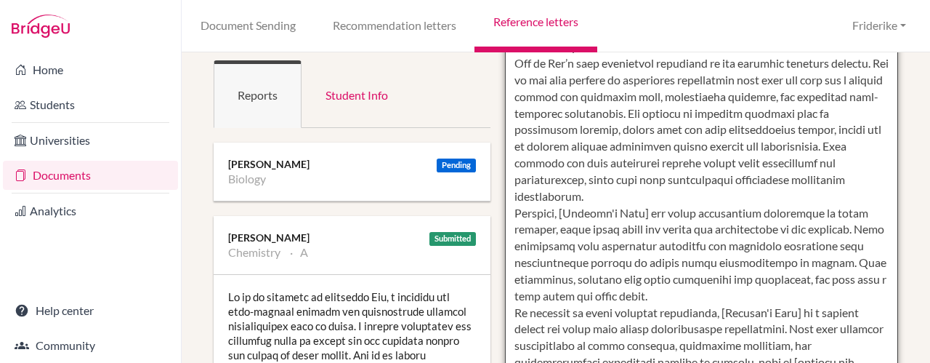
click at [565, 181] on textarea at bounding box center [701, 304] width 393 height 840
click at [587, 177] on textarea at bounding box center [701, 304] width 393 height 840
click at [652, 196] on textarea at bounding box center [701, 304] width 393 height 840
click at [797, 195] on textarea at bounding box center [701, 304] width 393 height 840
click at [829, 210] on textarea at bounding box center [701, 304] width 393 height 840
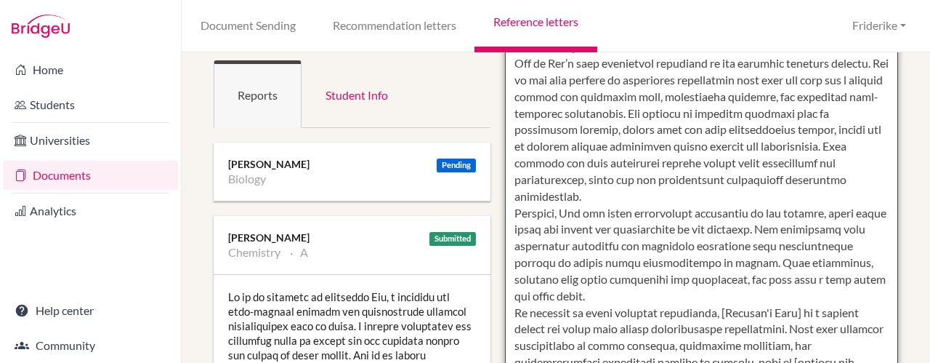
click at [531, 228] on textarea at bounding box center [701, 304] width 393 height 840
click at [717, 230] on textarea at bounding box center [701, 304] width 393 height 840
click at [746, 230] on textarea at bounding box center [701, 304] width 393 height 840
click at [773, 228] on textarea at bounding box center [701, 304] width 393 height 840
click at [624, 246] on textarea at bounding box center [701, 304] width 393 height 840
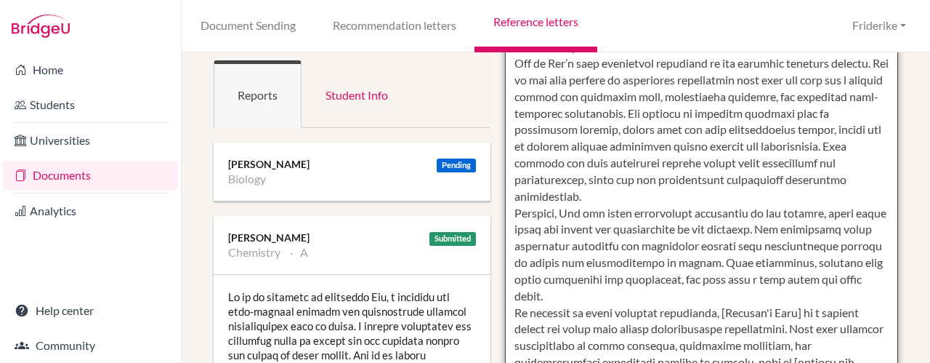
click at [557, 262] on textarea at bounding box center [701, 304] width 393 height 840
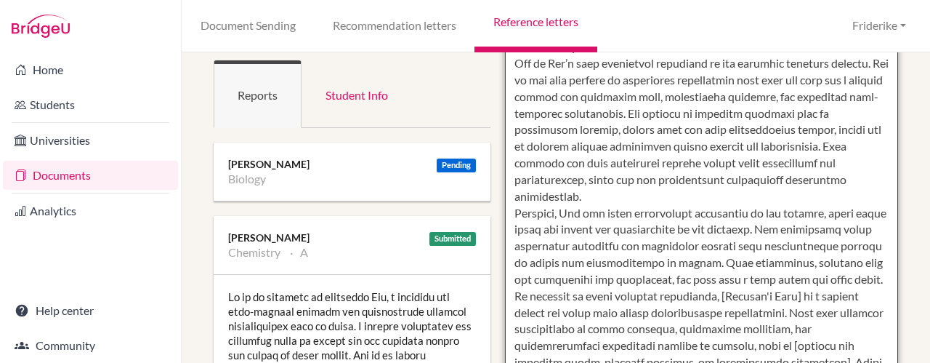
drag, startPoint x: 621, startPoint y: 280, endPoint x: 661, endPoint y: 262, distance: 43.6
click at [661, 262] on textarea at bounding box center [701, 304] width 393 height 840
click at [725, 296] on textarea at bounding box center [701, 304] width 393 height 840
click at [717, 262] on textarea at bounding box center [701, 304] width 393 height 840
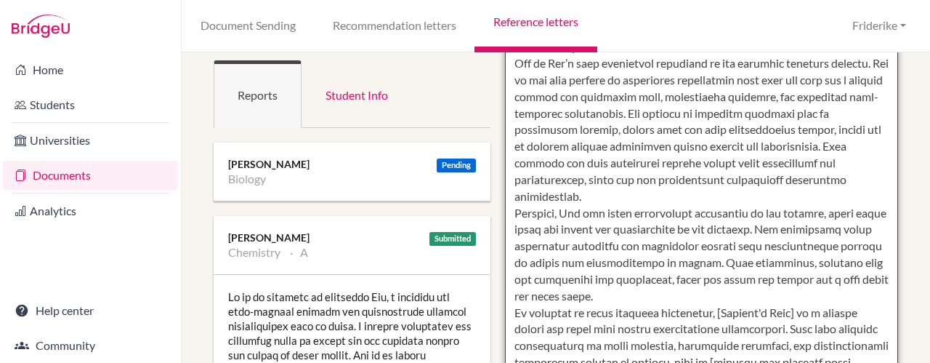
click at [611, 278] on textarea at bounding box center [701, 304] width 393 height 840
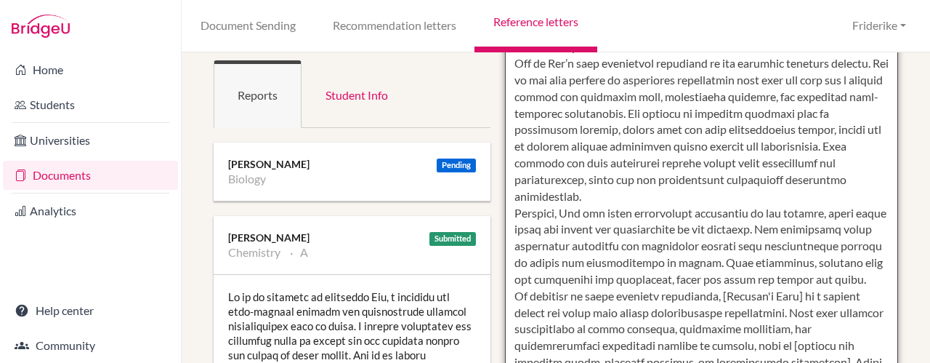
click at [600, 293] on textarea at bounding box center [701, 304] width 393 height 840
click at [700, 296] on textarea at bounding box center [701, 304] width 393 height 840
click at [813, 290] on textarea at bounding box center [701, 304] width 393 height 840
click at [755, 310] on textarea at bounding box center [701, 304] width 393 height 840
click at [649, 344] on textarea at bounding box center [701, 304] width 393 height 840
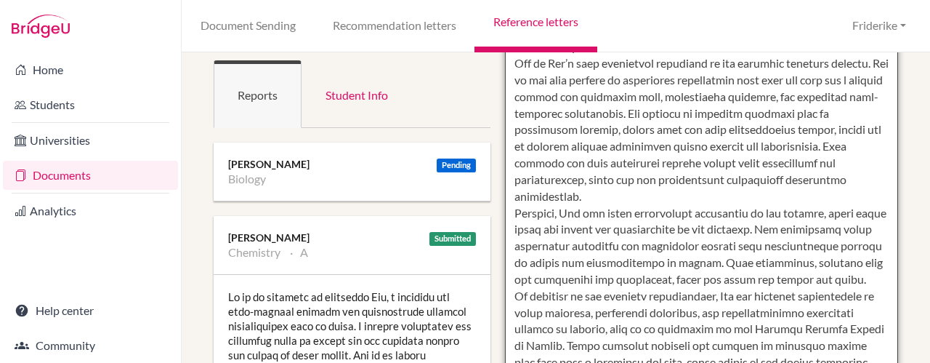
click at [576, 345] on textarea at bounding box center [701, 304] width 393 height 840
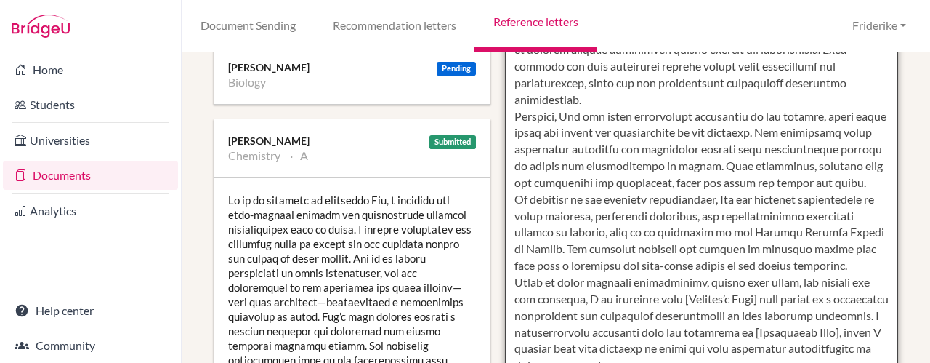
scroll to position [398, 0]
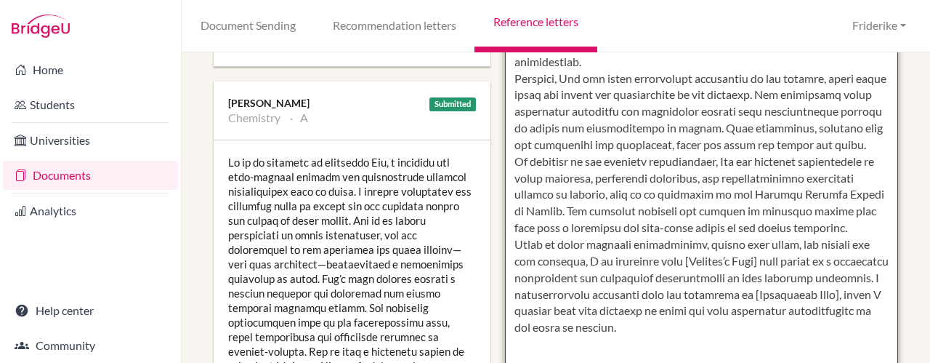
drag, startPoint x: 858, startPoint y: 226, endPoint x: 552, endPoint y: 213, distance: 306.3
click at [552, 213] on textarea at bounding box center [701, 170] width 393 height 840
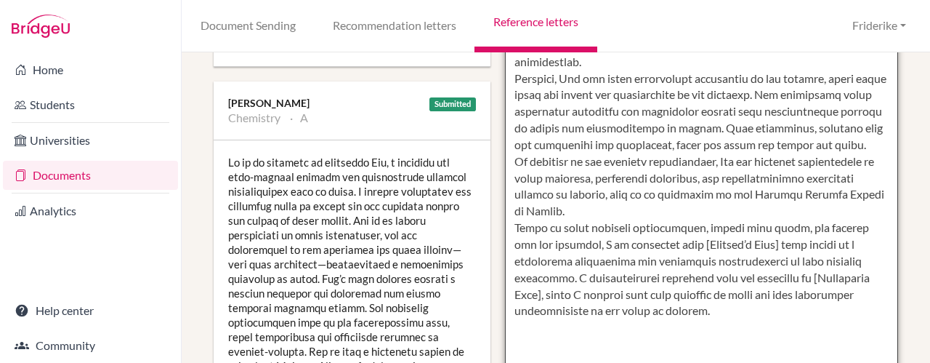
click at [577, 227] on textarea at bounding box center [701, 170] width 393 height 840
click at [763, 242] on textarea at bounding box center [701, 170] width 393 height 840
click at [680, 275] on textarea at bounding box center [701, 170] width 393 height 840
drag, startPoint x: 695, startPoint y: 314, endPoint x: 868, endPoint y: 259, distance: 181.6
click at [868, 259] on textarea at bounding box center [701, 170] width 393 height 840
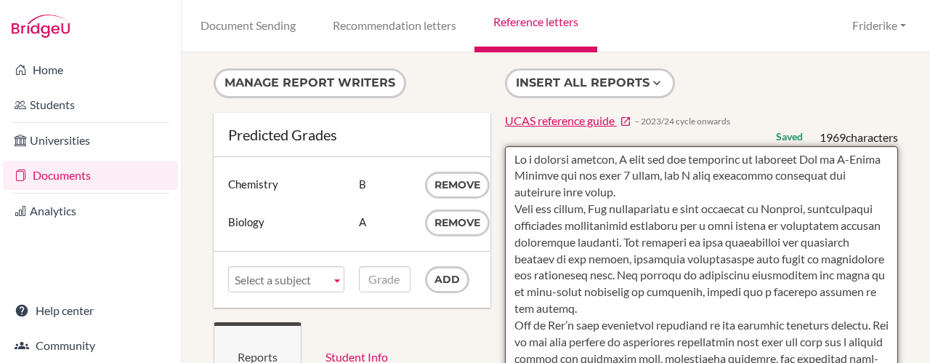
scroll to position [0, 0]
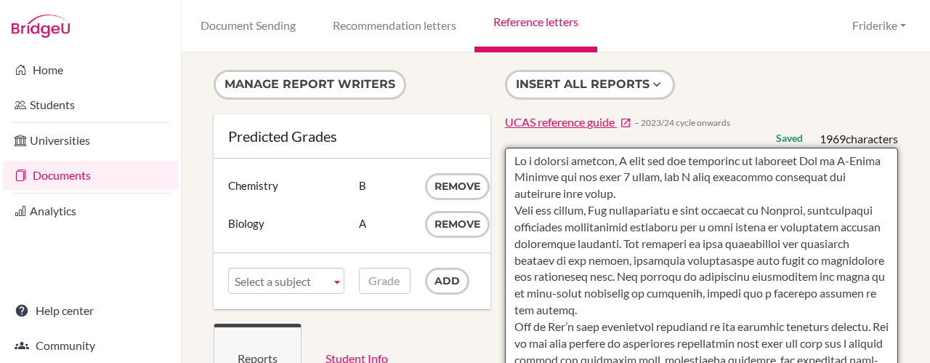
drag, startPoint x: 868, startPoint y: 259, endPoint x: 429, endPoint y: 131, distance: 457.3
type textarea "As a biology teacher, I have had the privilege of teaching Ava in A-Level Biolo…"
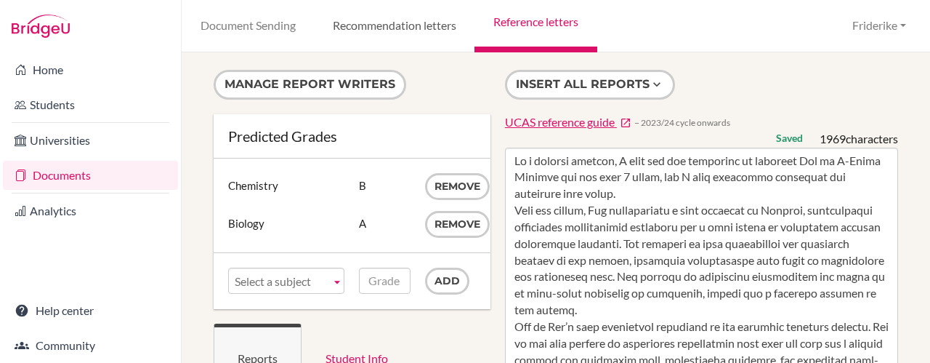
click at [424, 24] on link "Recommendation letters" at bounding box center [394, 26] width 161 height 52
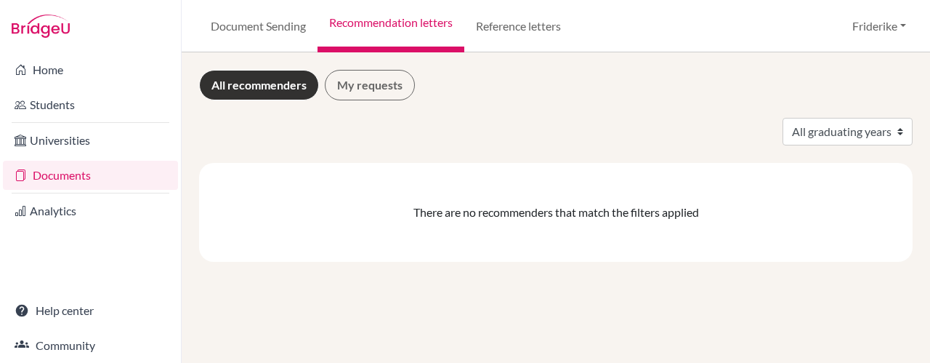
click at [561, 21] on link "Reference letters" at bounding box center [518, 26] width 108 height 52
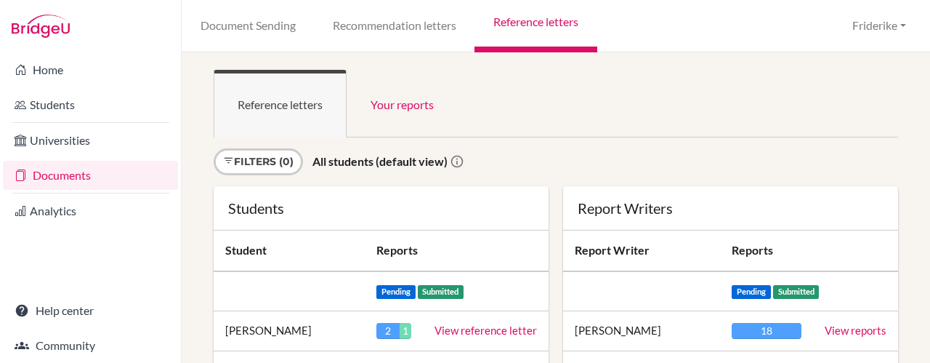
scroll to position [1726, 0]
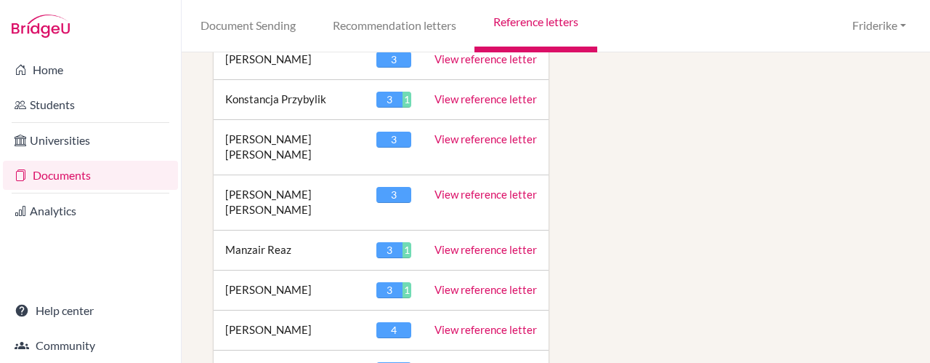
click at [478, 243] on link "View reference letter" at bounding box center [486, 249] width 102 height 13
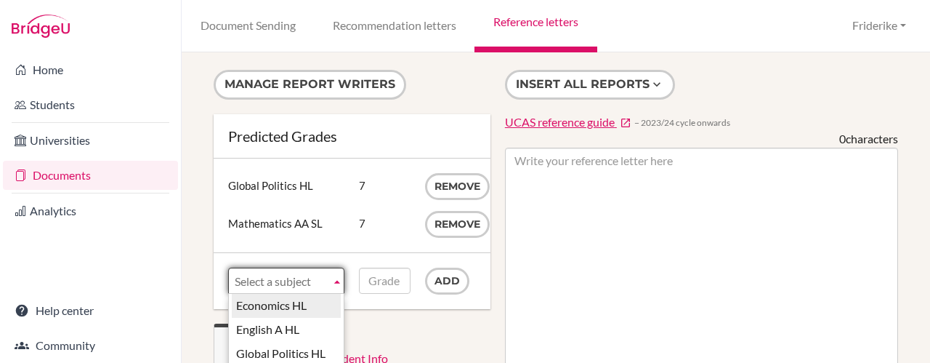
click at [334, 278] on b at bounding box center [337, 280] width 13 height 25
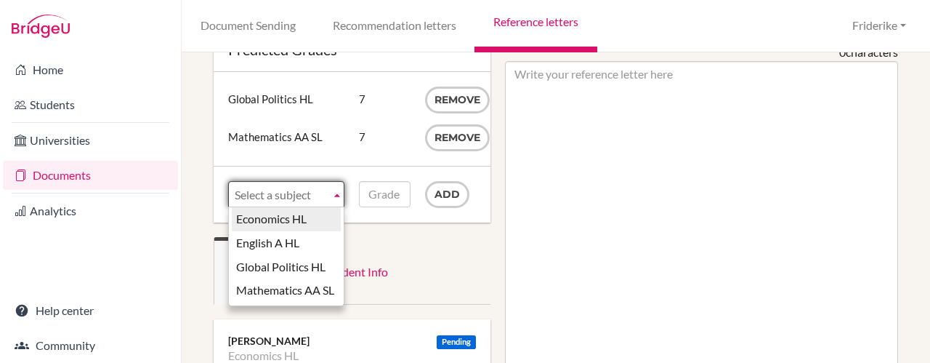
scroll to position [84, 0]
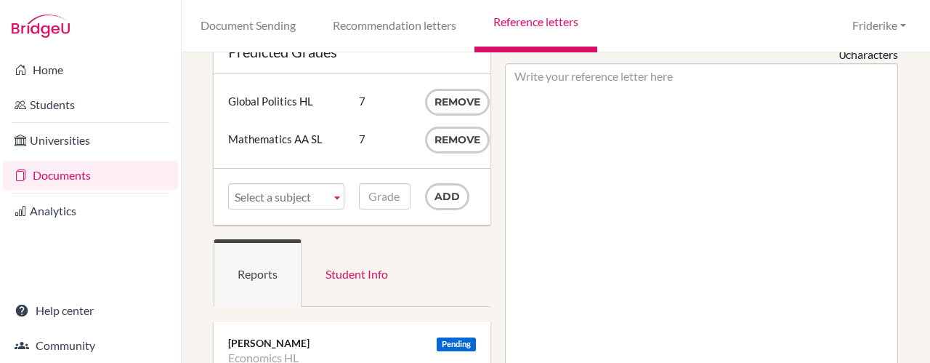
click at [551, 28] on link "Reference letters" at bounding box center [536, 26] width 122 height 52
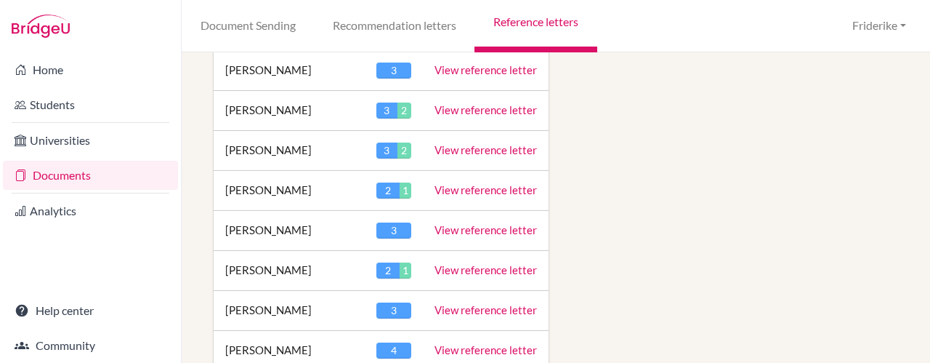
scroll to position [1551, 0]
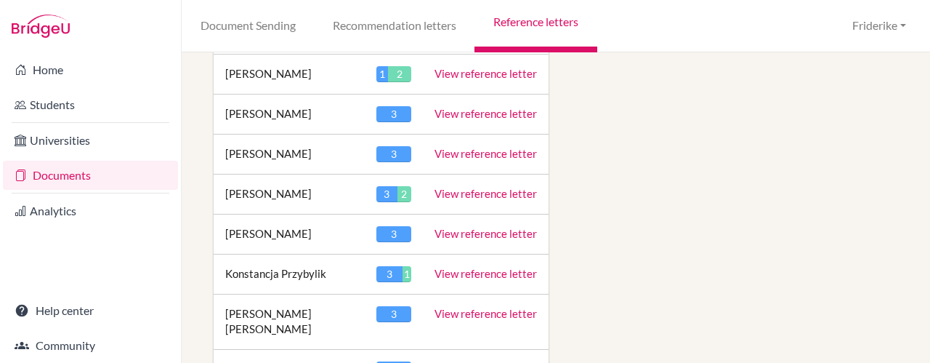
click at [493, 362] on link "View reference letter" at bounding box center [486, 368] width 102 height 13
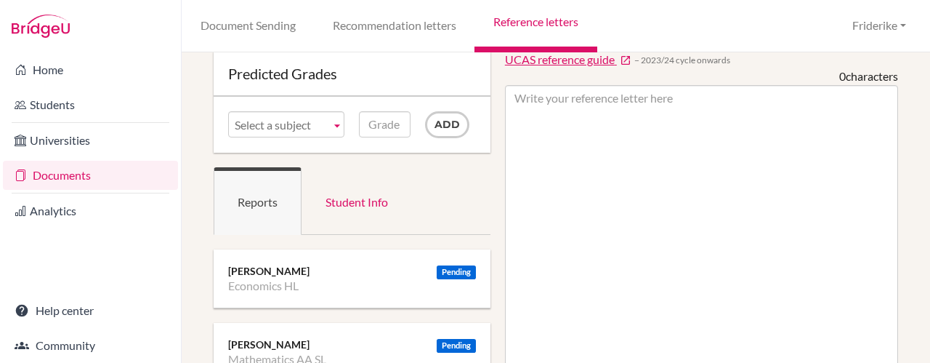
scroll to position [59, 0]
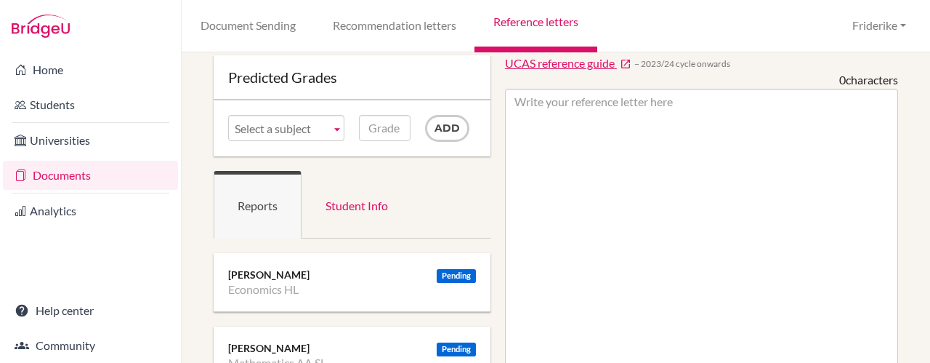
click at [337, 127] on b at bounding box center [337, 128] width 13 height 25
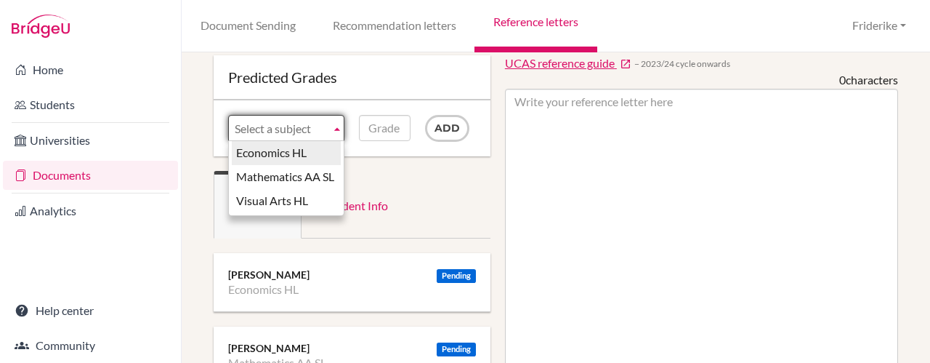
click at [337, 127] on b at bounding box center [337, 128] width 13 height 25
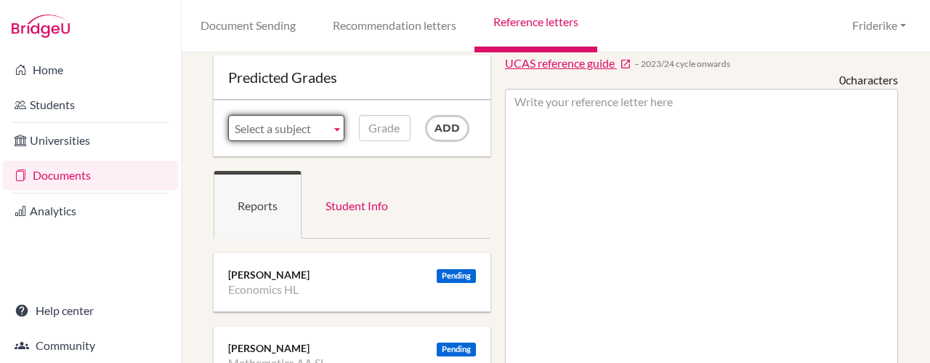
click at [557, 26] on link "Reference letters" at bounding box center [536, 26] width 122 height 52
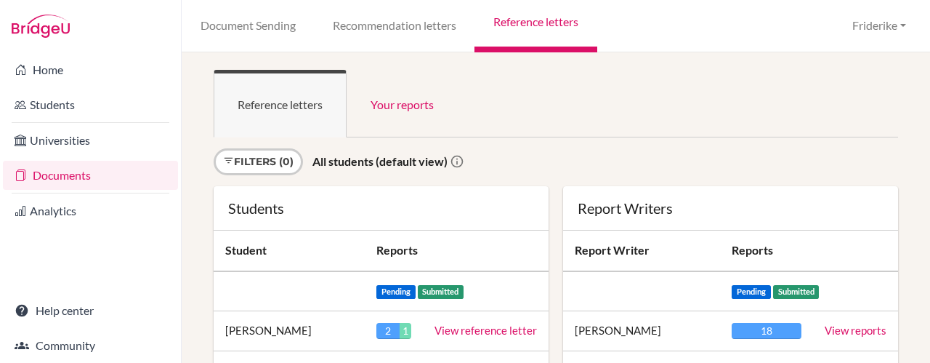
scroll to position [2043, 0]
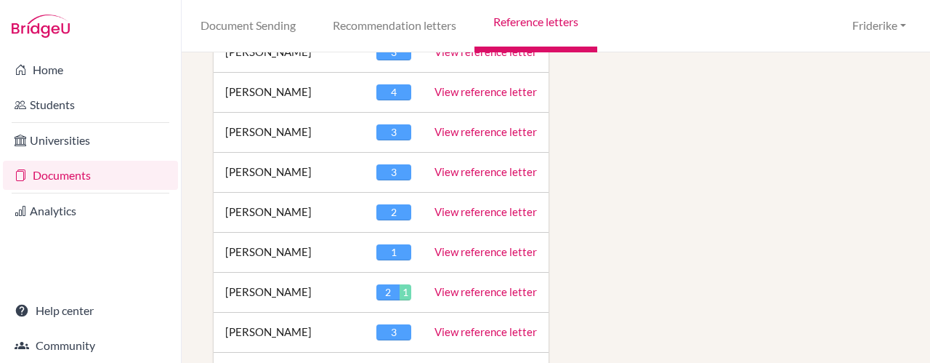
click at [474, 245] on link "View reference letter" at bounding box center [486, 251] width 102 height 13
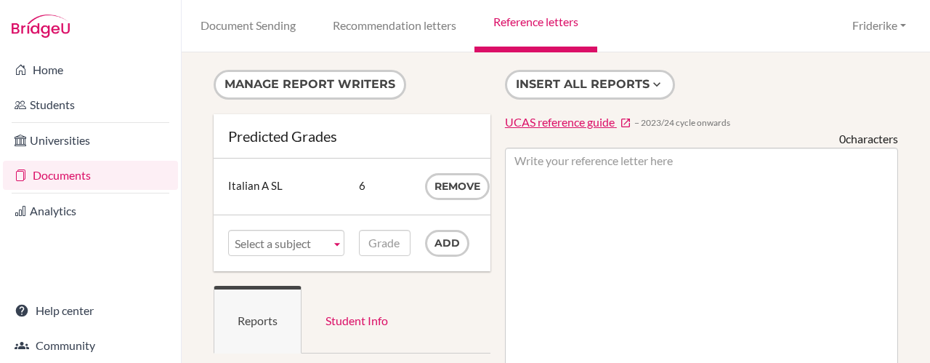
click at [335, 243] on b at bounding box center [337, 242] width 13 height 25
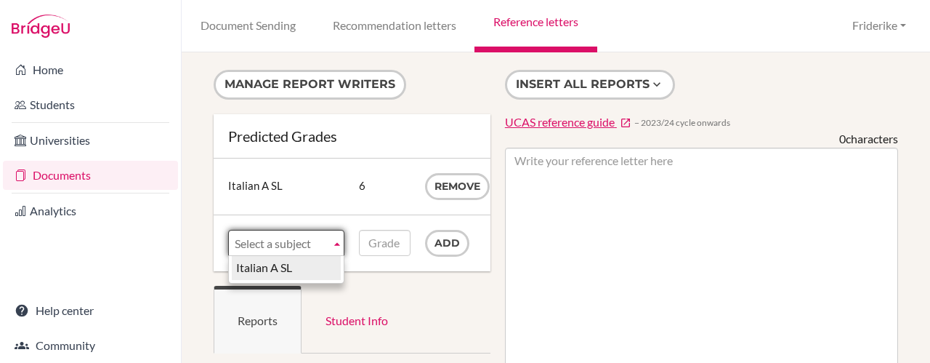
click at [335, 243] on b at bounding box center [337, 242] width 13 height 25
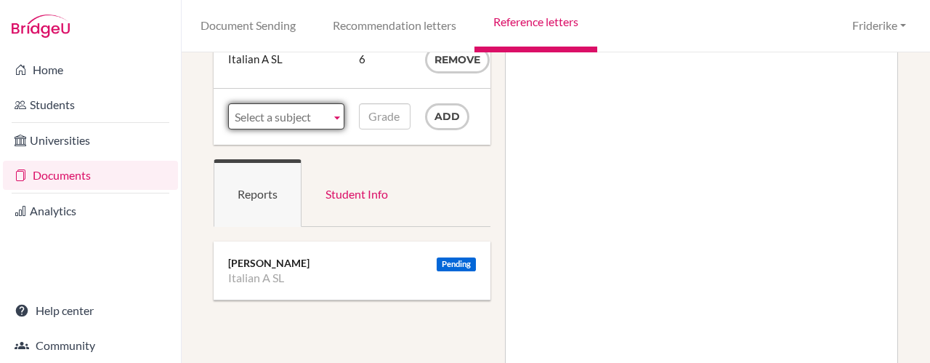
scroll to position [121, 0]
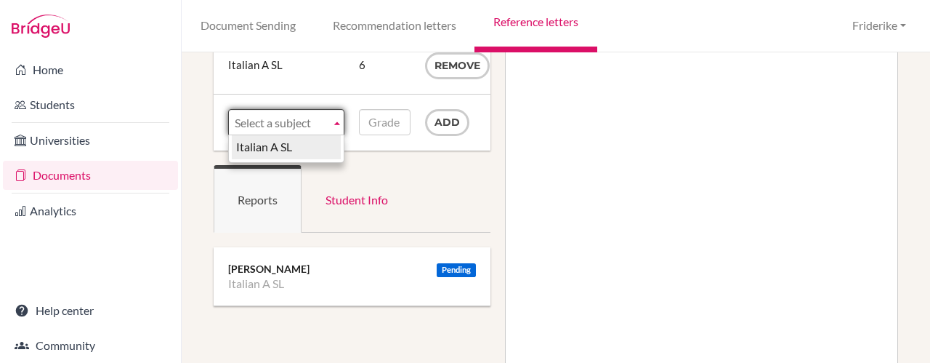
click at [333, 118] on b at bounding box center [337, 122] width 13 height 25
click at [548, 25] on link "Reference letters" at bounding box center [536, 26] width 122 height 52
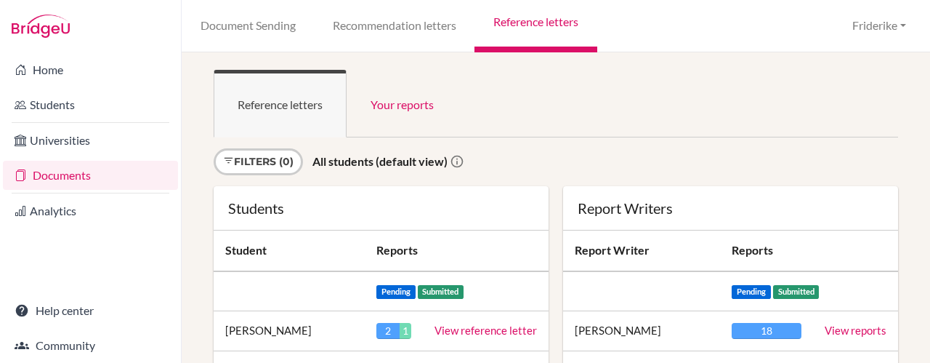
scroll to position [995, 0]
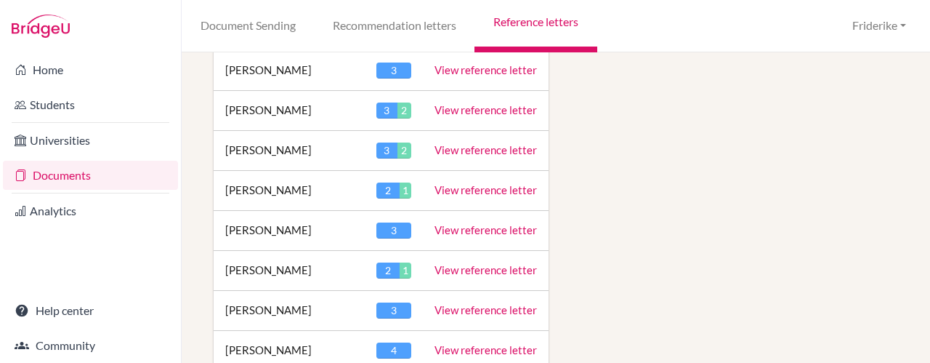
click at [466, 223] on link "View reference letter" at bounding box center [486, 229] width 102 height 13
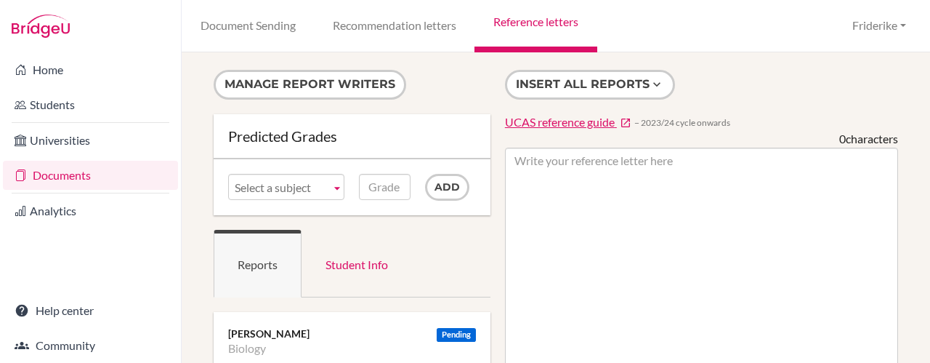
scroll to position [33, 0]
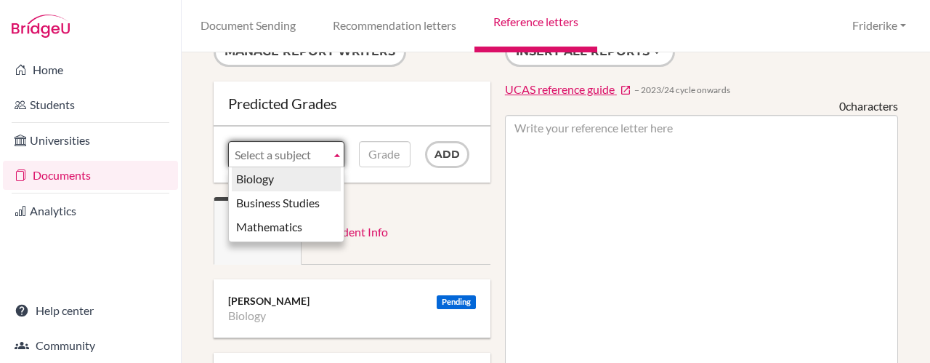
click at [335, 156] on b at bounding box center [337, 154] width 13 height 25
click at [312, 185] on li "Biology" at bounding box center [286, 179] width 109 height 24
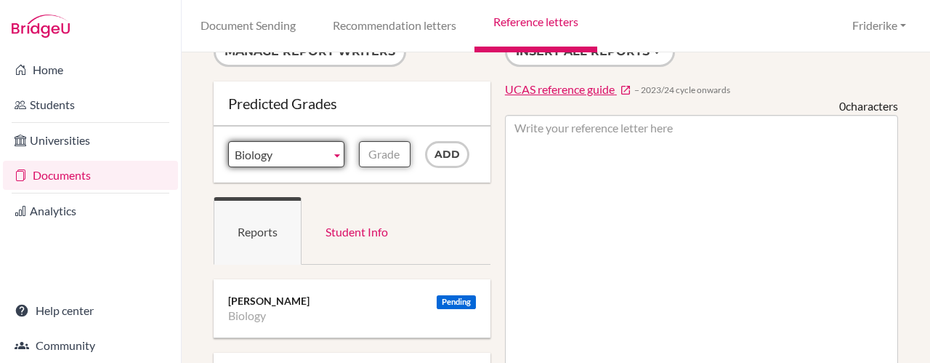
click at [383, 153] on input "Grade" at bounding box center [384, 154] width 51 height 26
type input "A"
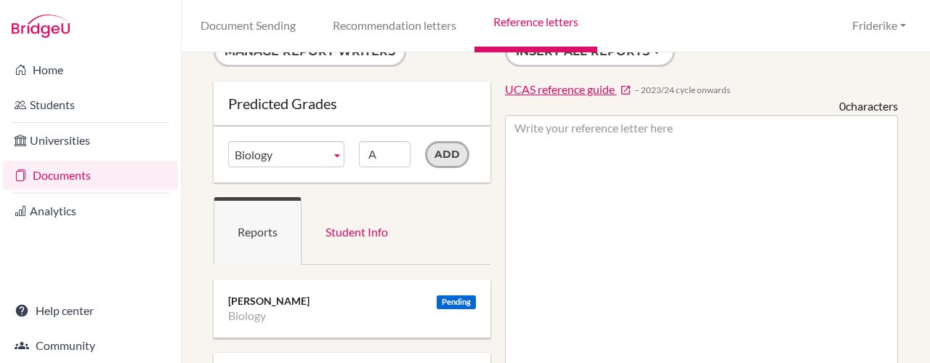
click at [443, 153] on input "Add" at bounding box center [447, 154] width 44 height 27
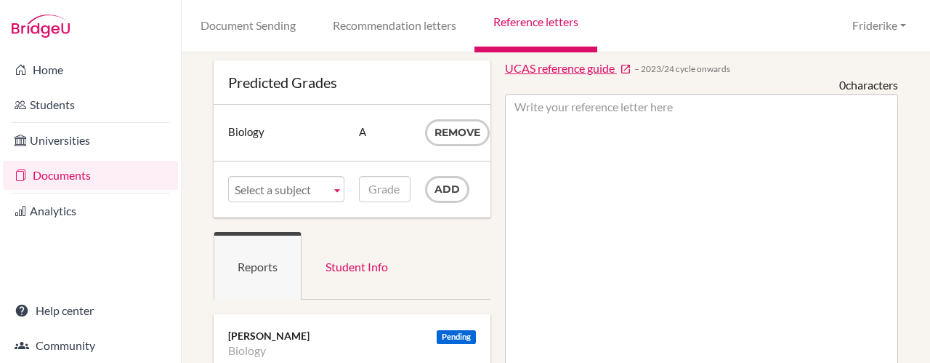
scroll to position [36, 0]
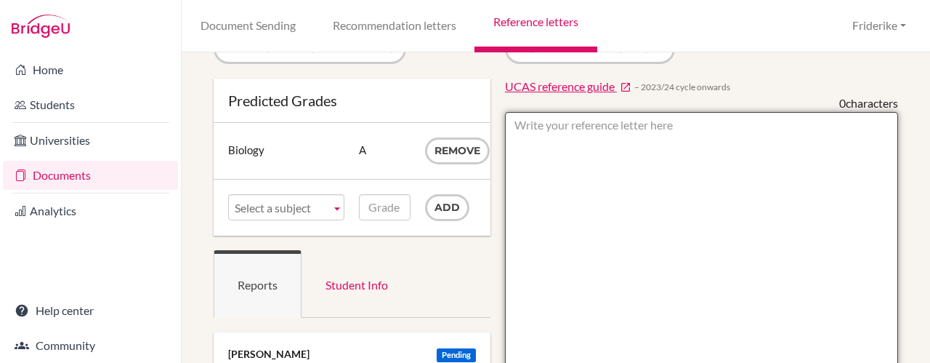
paste textarea "As a biology teacher, I have had the privilege of teaching Ava in A-Level Biolo…"
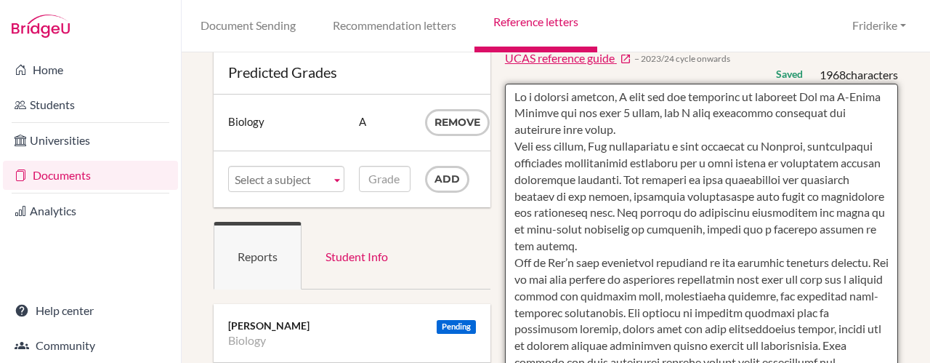
scroll to position [0, 0]
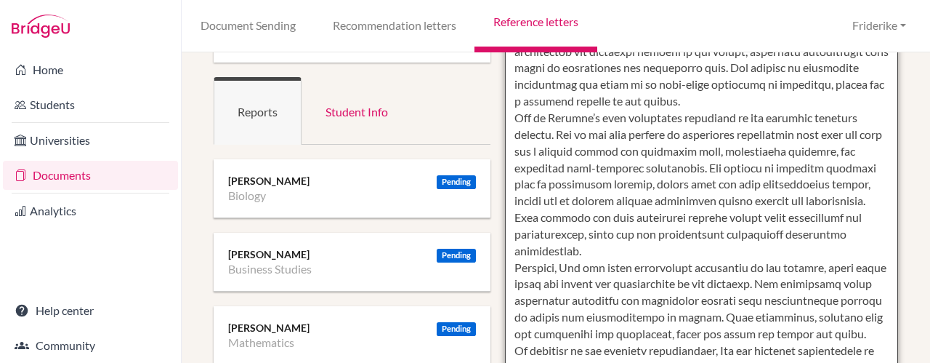
scroll to position [212, 0]
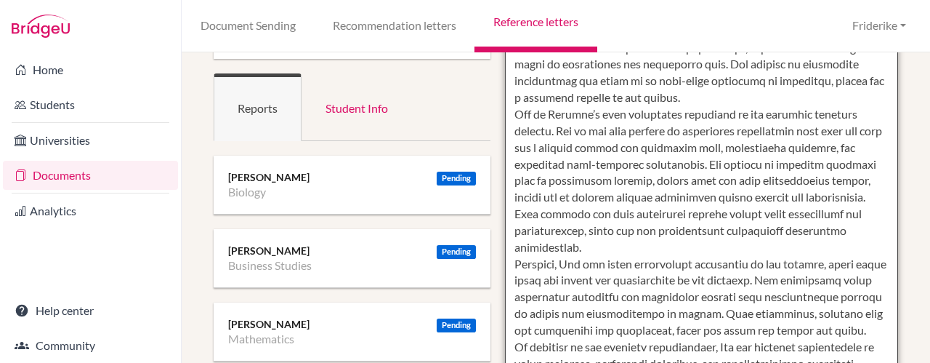
click at [582, 247] on textarea at bounding box center [701, 355] width 393 height 840
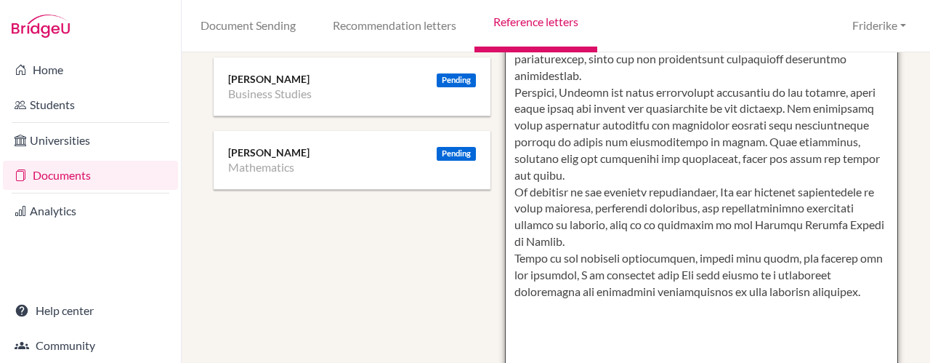
scroll to position [390, 0]
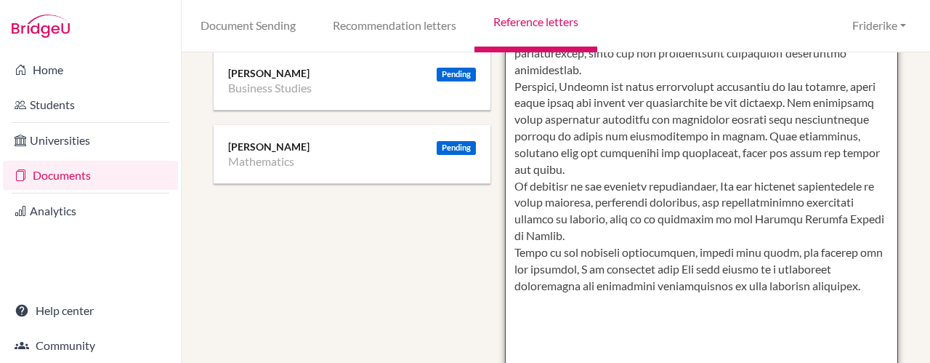
click at [744, 169] on textarea at bounding box center [701, 178] width 393 height 840
click at [692, 258] on textarea at bounding box center [701, 178] width 393 height 840
click at [754, 252] on textarea at bounding box center [701, 178] width 393 height 840
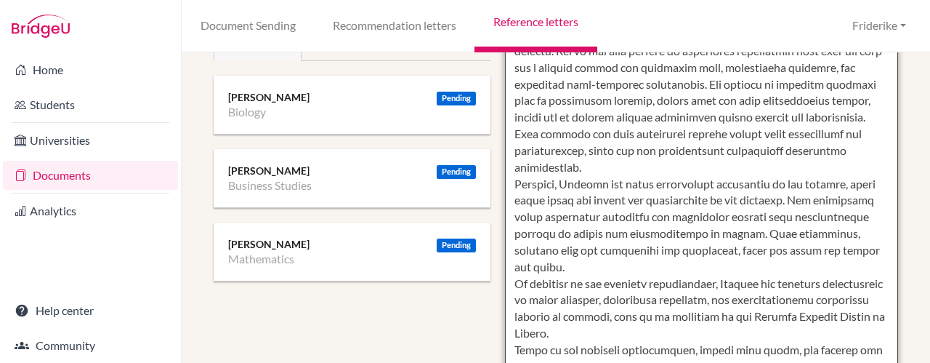
scroll to position [294, 0]
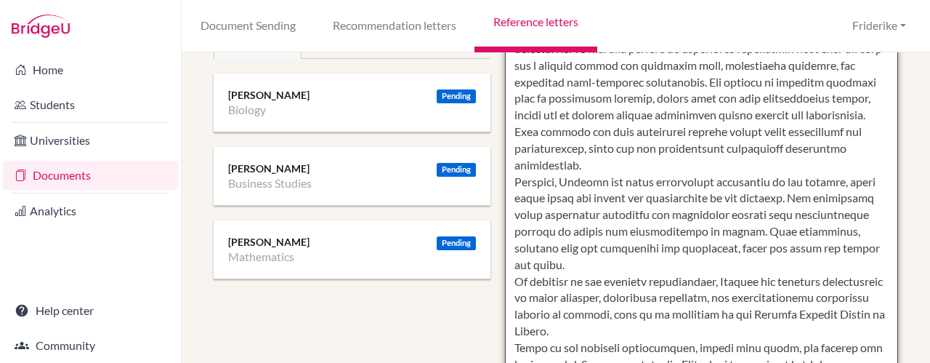
drag, startPoint x: 605, startPoint y: 245, endPoint x: 848, endPoint y: 166, distance: 255.2
click at [848, 166] on textarea at bounding box center [701, 273] width 393 height 840
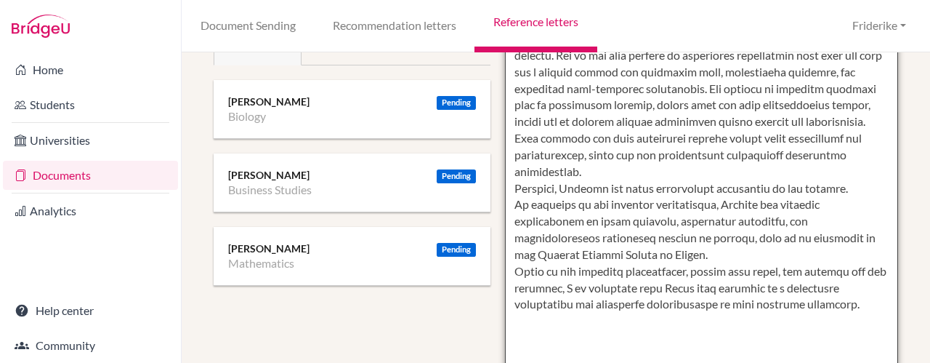
scroll to position [0, 0]
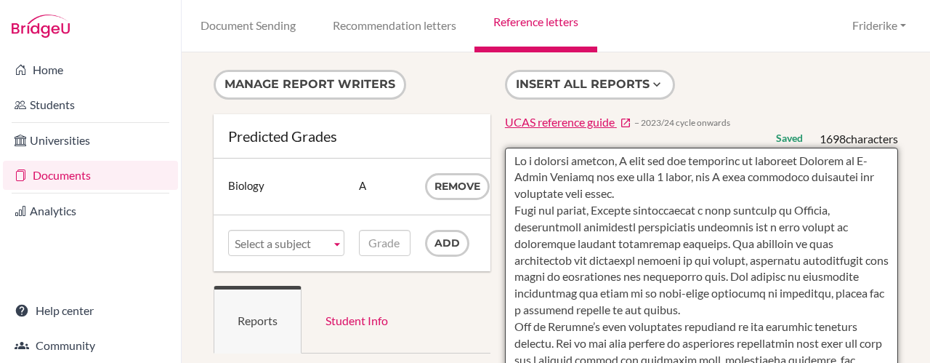
type textarea "As a biology teacher, I have had the privilege of teaching Liliana in A-Level B…"
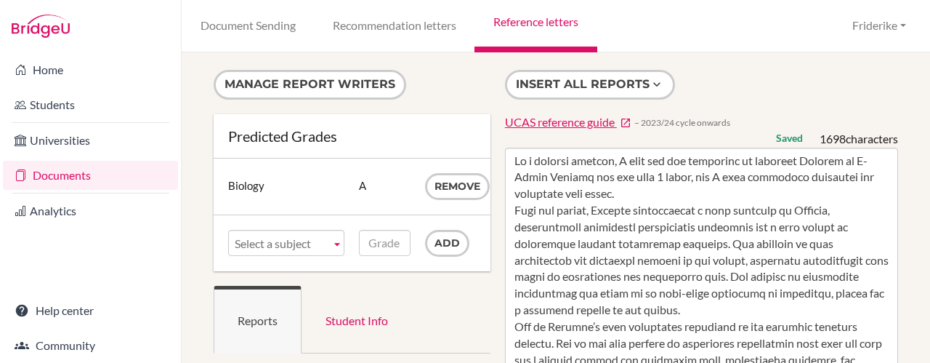
click at [464, 79] on form "Manage report writers" at bounding box center [352, 92] width 277 height 44
click at [558, 17] on link "Reference letters" at bounding box center [536, 26] width 122 height 52
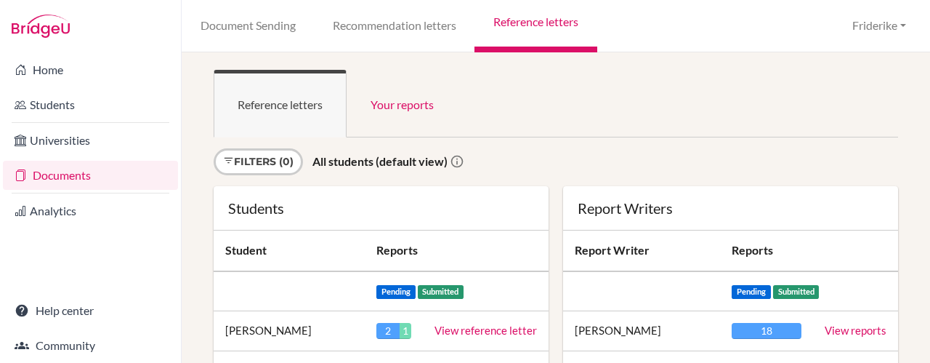
scroll to position [1035, 0]
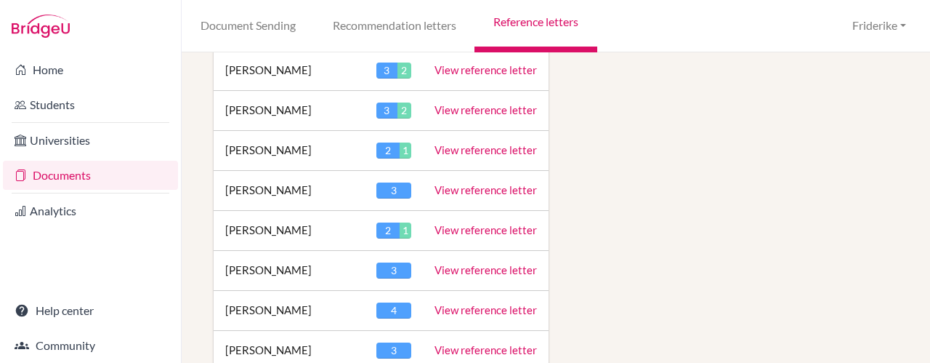
click at [478, 223] on link "View reference letter" at bounding box center [486, 229] width 102 height 13
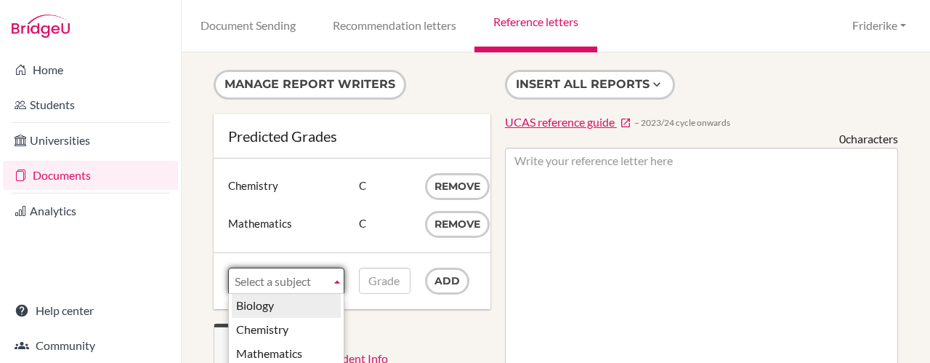
click at [339, 274] on b at bounding box center [337, 280] width 13 height 25
click at [320, 300] on li "Biology" at bounding box center [286, 306] width 109 height 24
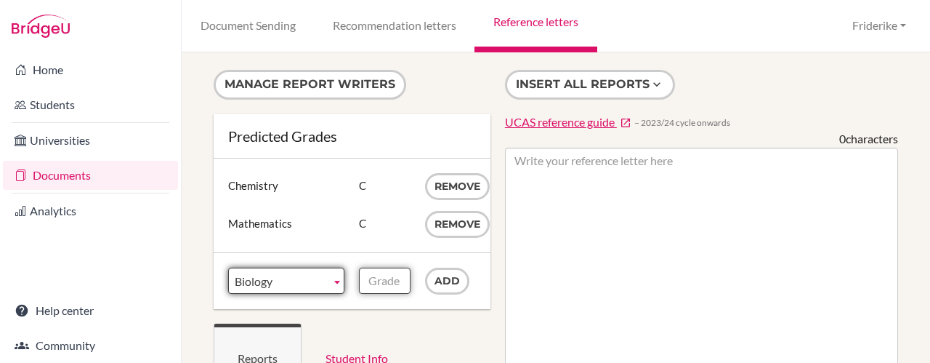
click at [374, 279] on input "Grade" at bounding box center [384, 280] width 51 height 26
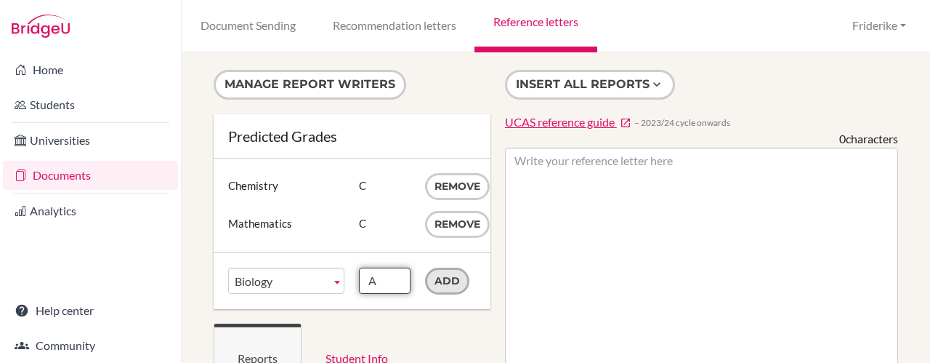
type input "A"
click at [438, 281] on input "Add" at bounding box center [447, 280] width 44 height 27
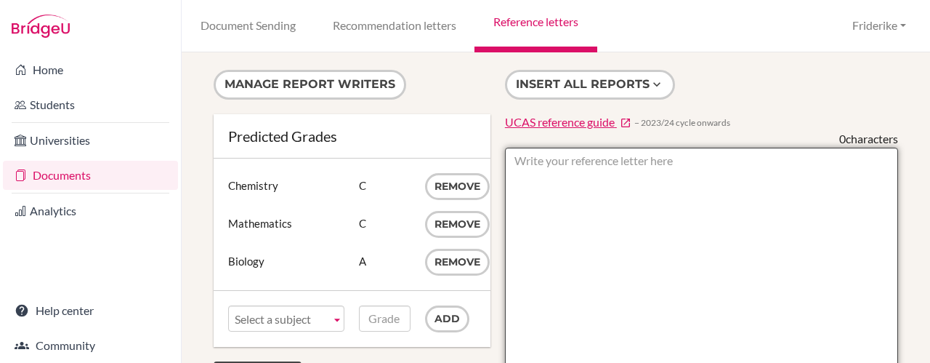
paste textarea "I am pleased to write this reference letter for [Student's Name], a dedicated a…"
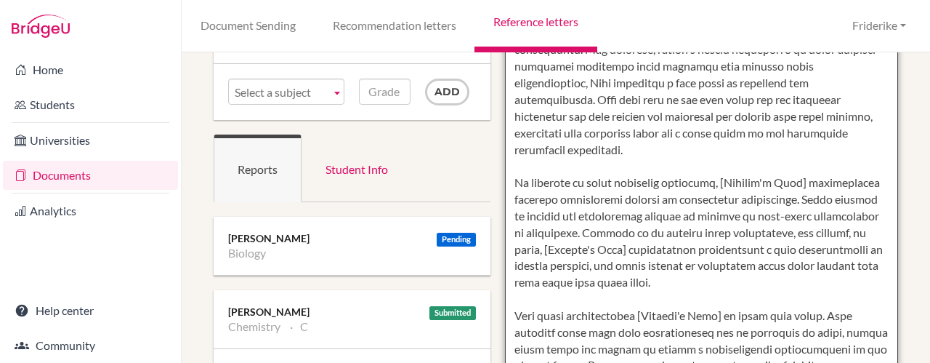
scroll to position [229, 0]
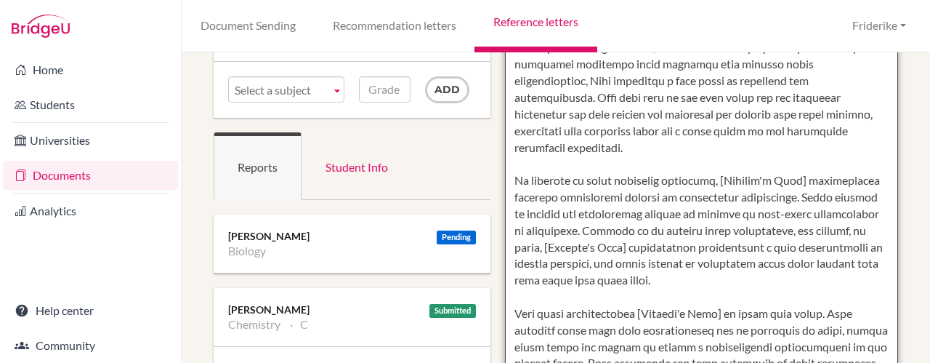
click at [795, 163] on textarea at bounding box center [701, 339] width 393 height 840
click at [635, 230] on textarea at bounding box center [701, 339] width 393 height 840
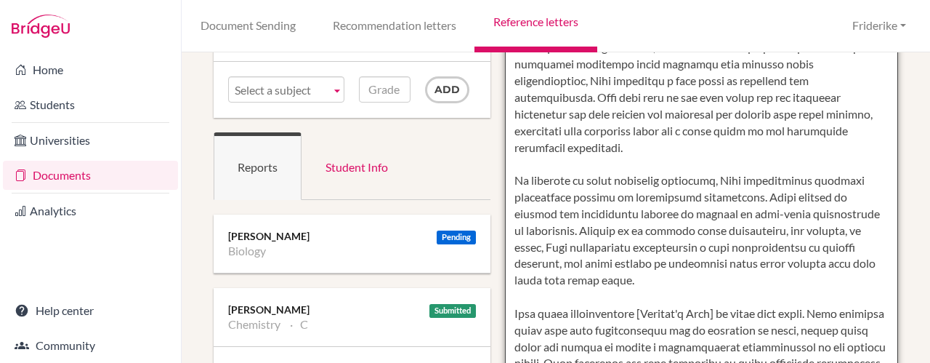
click at [739, 230] on textarea at bounding box center [701, 339] width 393 height 840
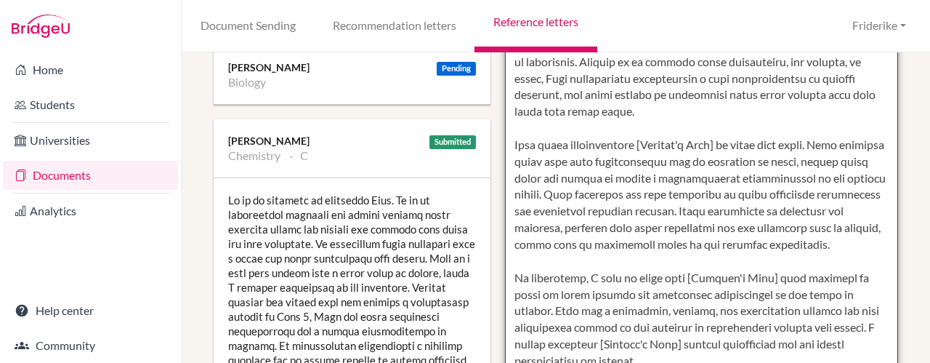
scroll to position [400, 0]
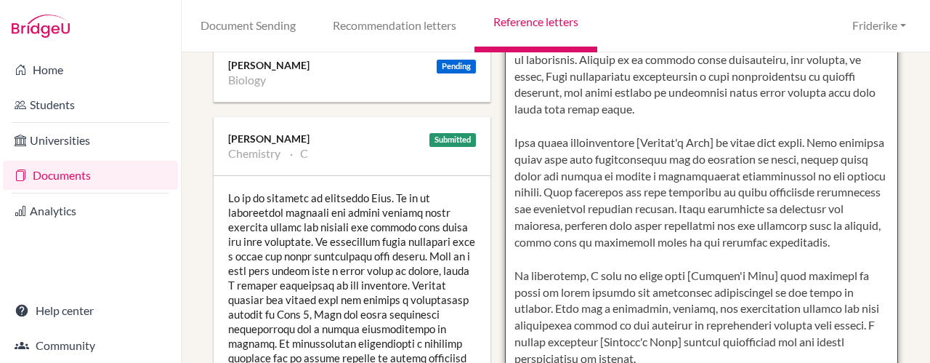
drag, startPoint x: 723, startPoint y: 124, endPoint x: 637, endPoint y: 126, distance: 86.5
click at [637, 126] on textarea at bounding box center [701, 168] width 393 height 840
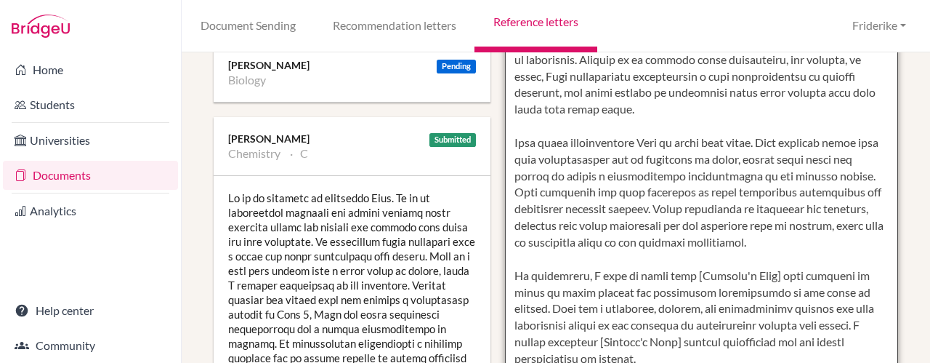
click at [695, 122] on textarea at bounding box center [701, 168] width 393 height 840
click at [773, 121] on textarea at bounding box center [701, 168] width 393 height 840
click at [808, 128] on textarea at bounding box center [701, 168] width 393 height 840
click at [564, 193] on textarea at bounding box center [701, 168] width 393 height 840
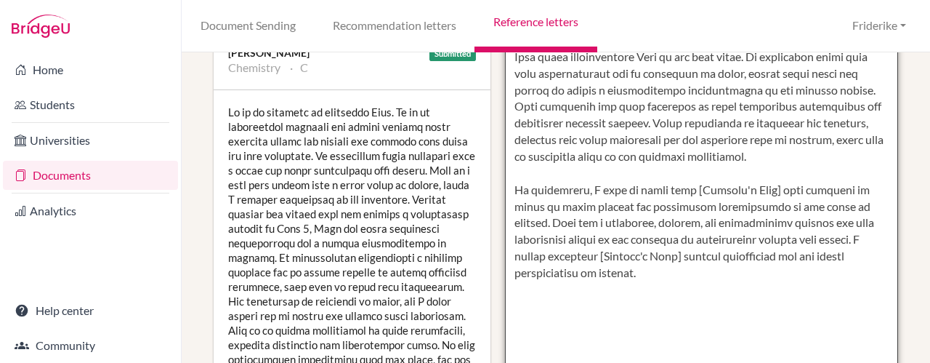
scroll to position [483, 0]
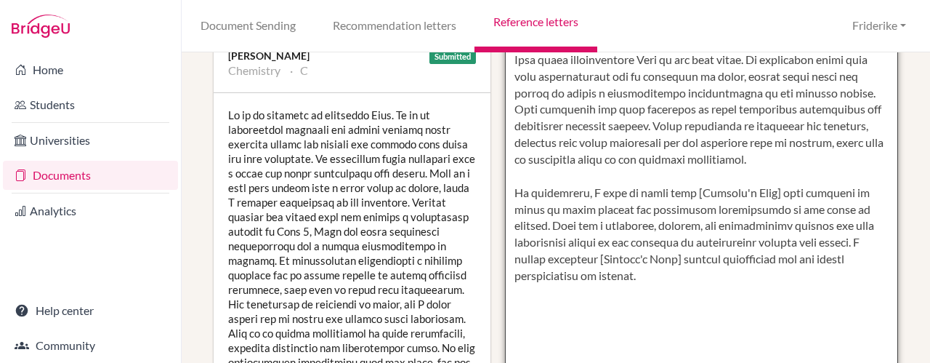
click at [773, 172] on textarea at bounding box center [701, 85] width 393 height 840
click at [661, 240] on textarea at bounding box center [701, 85] width 393 height 840
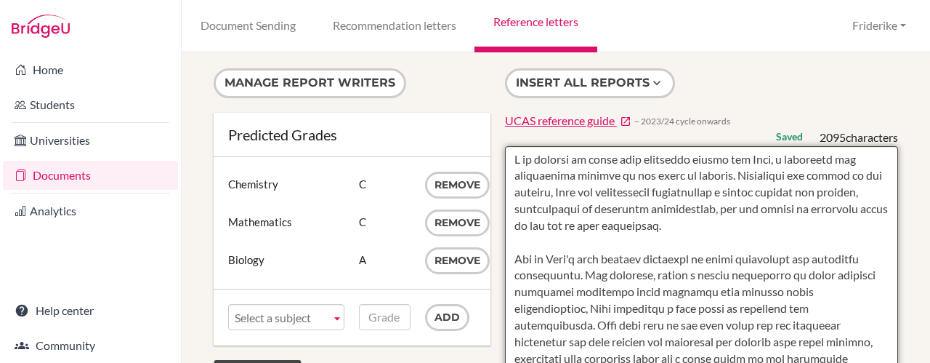
scroll to position [0, 0]
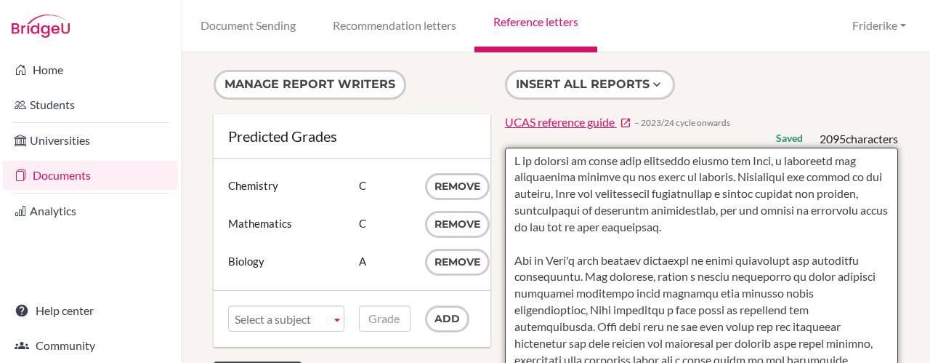
drag, startPoint x: 576, startPoint y: 260, endPoint x: 423, endPoint y: 87, distance: 230.7
type textarea "I am pleased to write this reference letter for [PERSON_NAME], a dedicated and …"
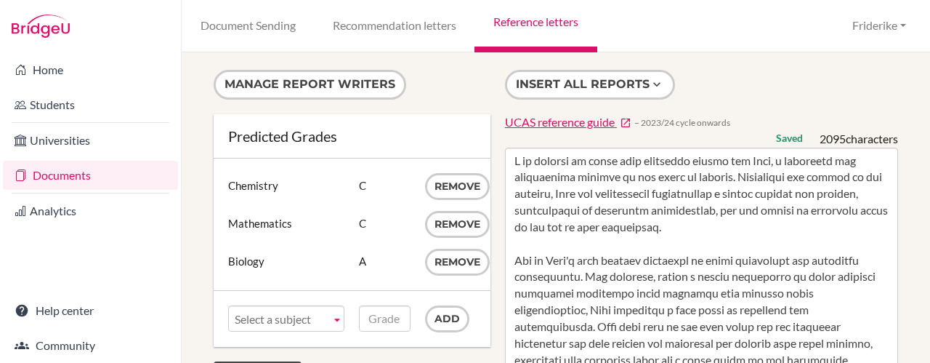
click at [542, 24] on link "Reference letters" at bounding box center [536, 26] width 122 height 52
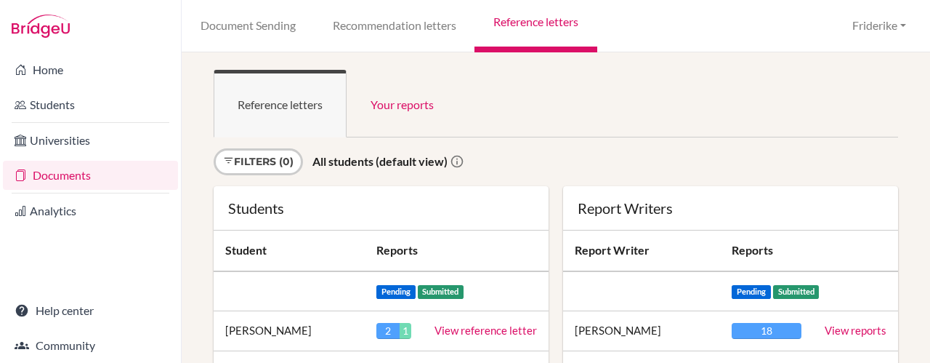
click at [552, 34] on link "Reference letters" at bounding box center [536, 26] width 122 height 52
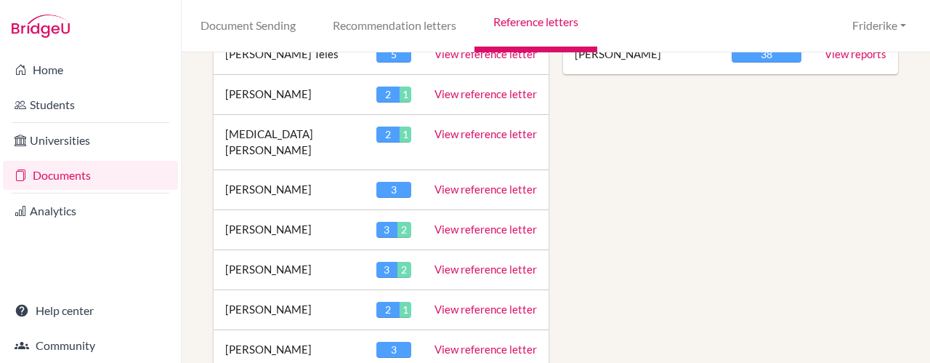
scroll to position [1154, 0]
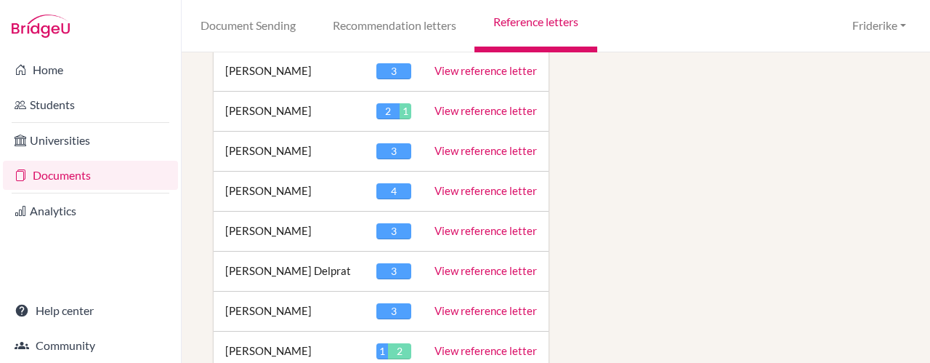
click at [510, 224] on link "View reference letter" at bounding box center [486, 230] width 102 height 13
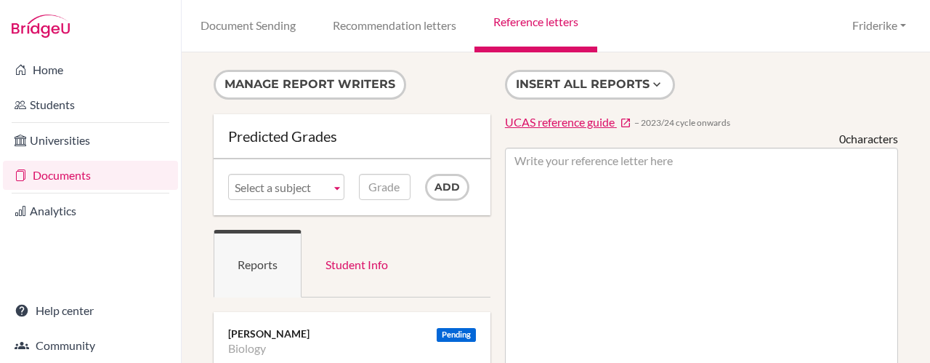
click at [339, 186] on b at bounding box center [337, 186] width 13 height 25
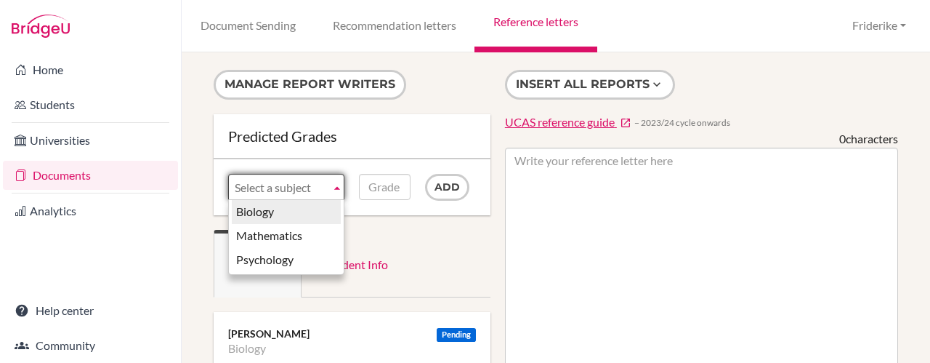
click at [319, 206] on li "Biology" at bounding box center [286, 212] width 109 height 24
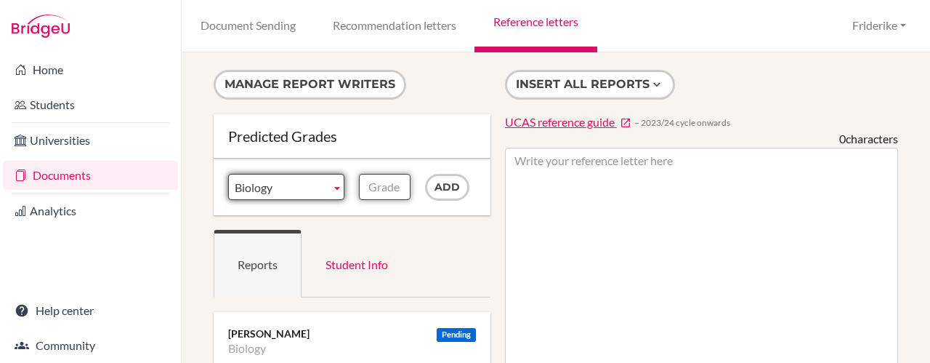
click at [381, 185] on input "Grade" at bounding box center [384, 187] width 51 height 26
type input "C"
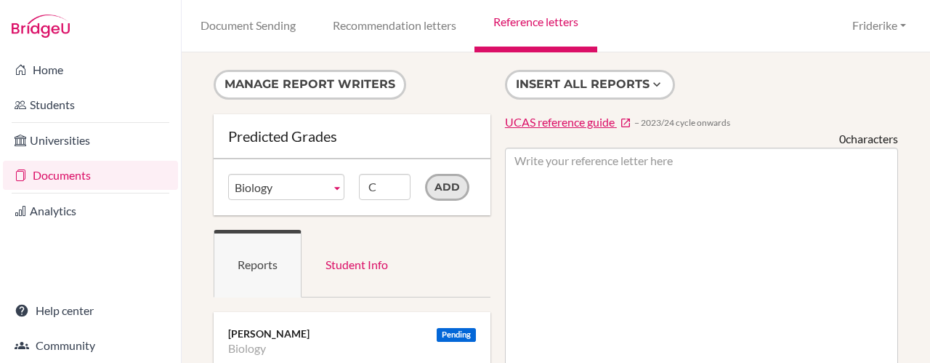
click at [441, 190] on input "Add" at bounding box center [447, 187] width 44 height 27
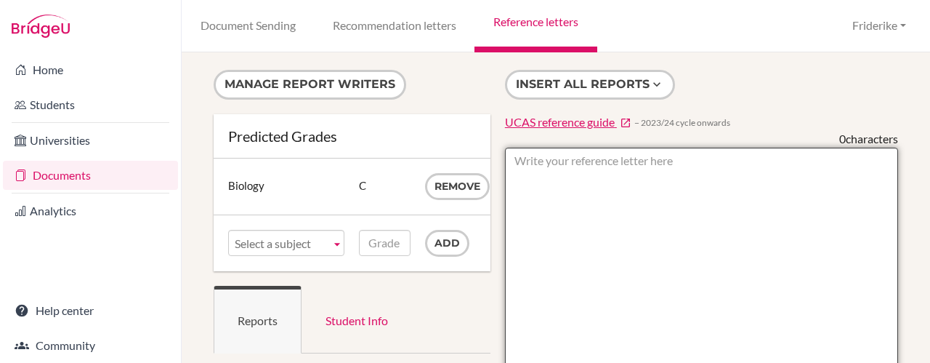
paste textarea "I am pleased to provide a reference for [Student's Name], a dedicated and hardw…"
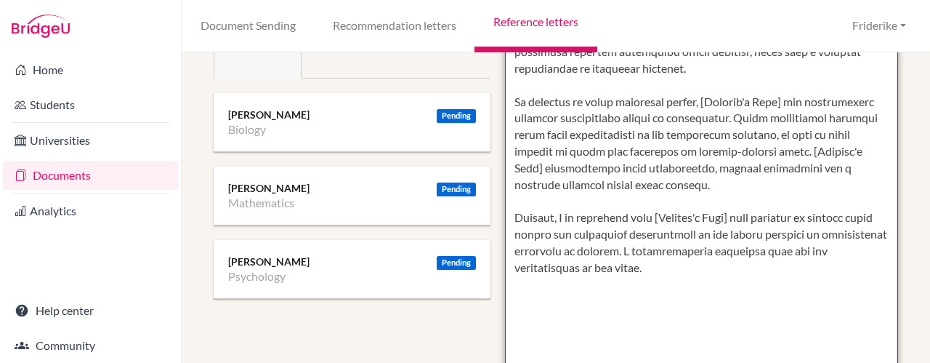
scroll to position [273, 0]
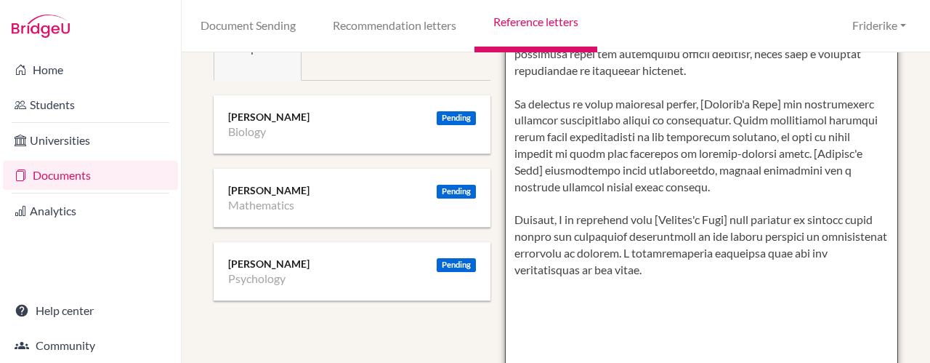
click at [602, 102] on textarea at bounding box center [701, 295] width 393 height 840
click at [763, 101] on textarea at bounding box center [701, 295] width 393 height 840
click at [837, 102] on textarea at bounding box center [701, 295] width 393 height 840
click at [619, 124] on textarea at bounding box center [701, 295] width 393 height 840
click at [733, 117] on textarea at bounding box center [701, 295] width 393 height 840
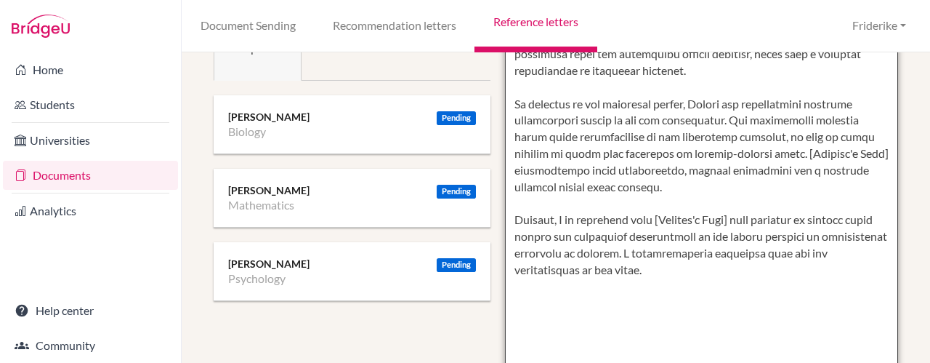
click at [856, 118] on textarea at bounding box center [701, 295] width 393 height 840
click at [797, 135] on textarea at bounding box center [701, 295] width 393 height 840
click at [837, 153] on textarea at bounding box center [701, 295] width 393 height 840
click at [833, 172] on textarea at bounding box center [701, 295] width 393 height 840
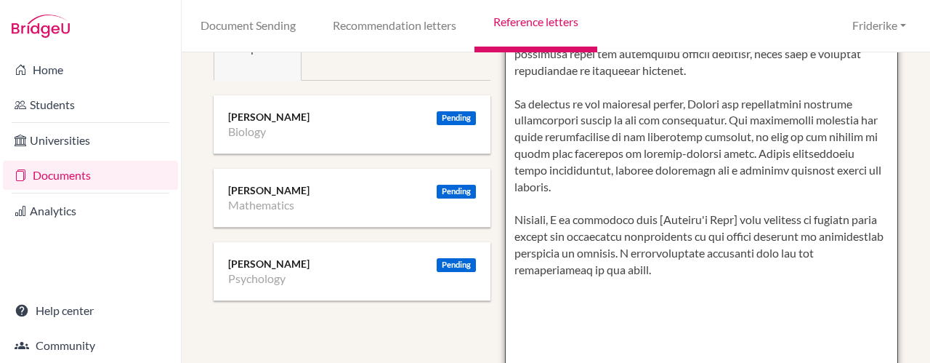
click at [636, 183] on textarea at bounding box center [701, 295] width 393 height 840
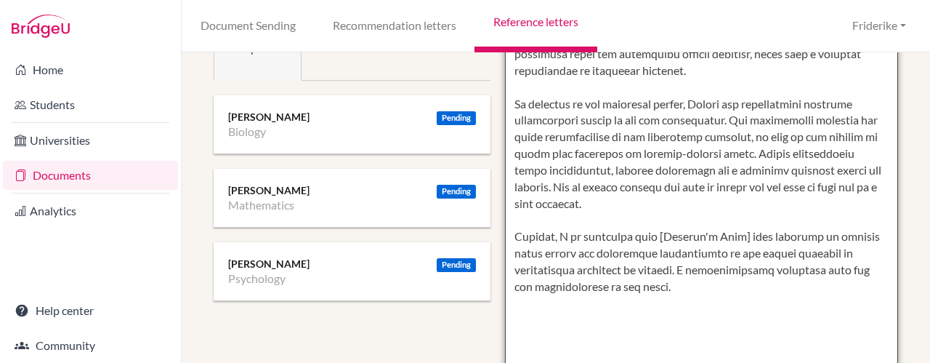
click at [736, 236] on textarea at bounding box center [701, 295] width 393 height 840
click at [587, 216] on textarea at bounding box center [701, 295] width 393 height 840
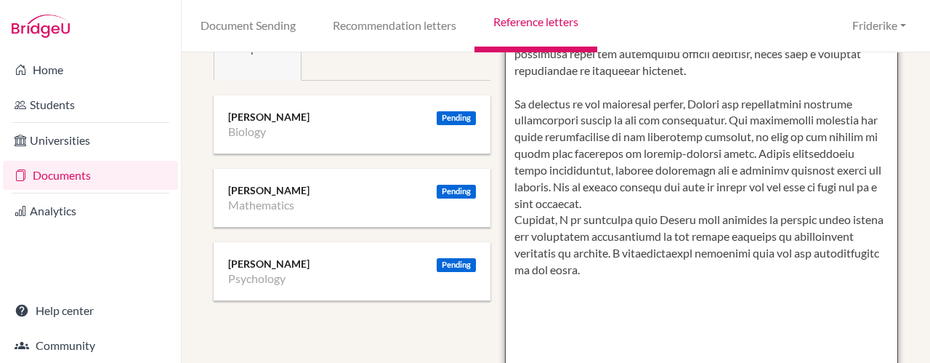
click at [807, 218] on textarea at bounding box center [701, 295] width 393 height 840
click at [790, 257] on textarea at bounding box center [701, 295] width 393 height 840
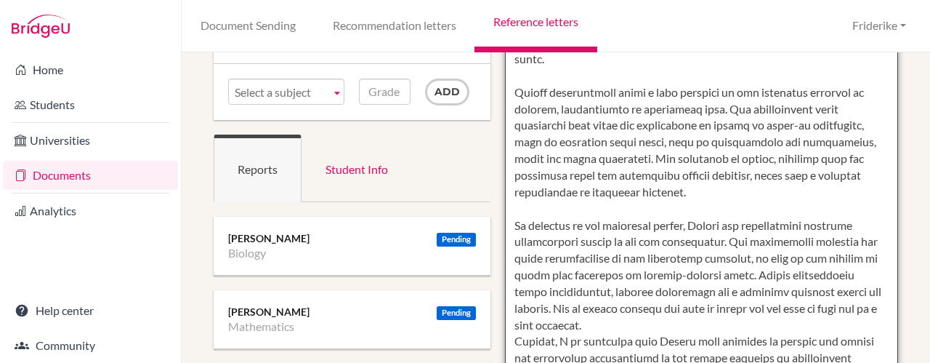
scroll to position [150, 0]
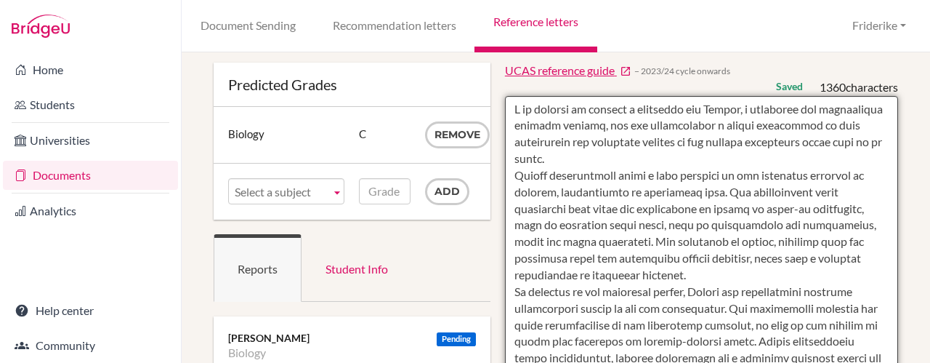
scroll to position [0, 0]
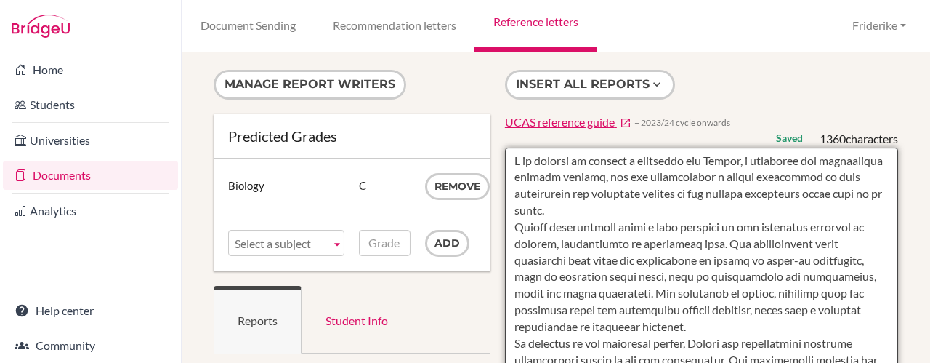
drag, startPoint x: 664, startPoint y: 172, endPoint x: 504, endPoint y: 25, distance: 216.6
click at [504, 25] on div "Document Sending Recommendation letters Reference letters Friderike Profile Sch…" at bounding box center [556, 181] width 749 height 363
type textarea "I am pleased to provide a reference for [PERSON_NAME], a dedicated and hardwork…"
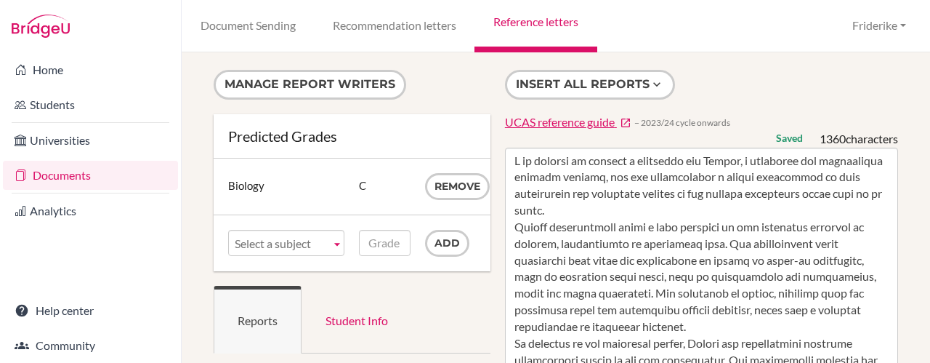
click at [736, 58] on div "Manage report writers Predicted Grades Subject Biology Grade C Remove Subject B…" at bounding box center [556, 207] width 749 height 310
click at [538, 27] on link "Reference letters" at bounding box center [536, 26] width 122 height 52
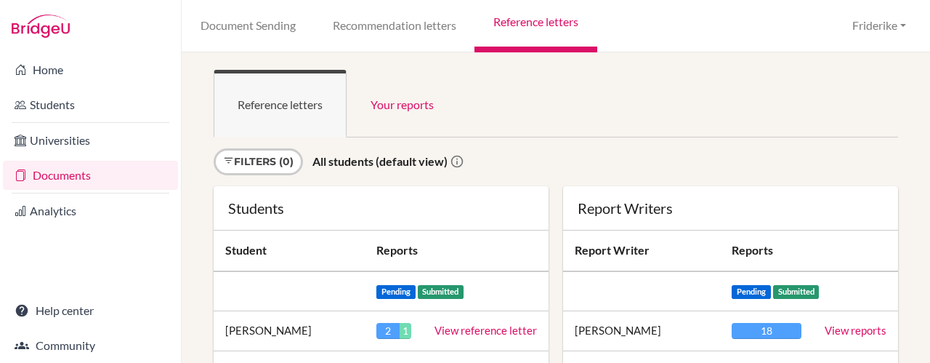
scroll to position [2203, 0]
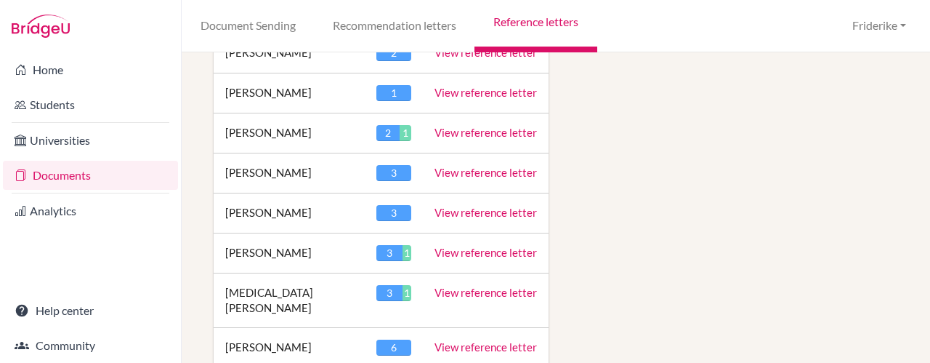
click at [469, 246] on link "View reference letter" at bounding box center [486, 252] width 102 height 13
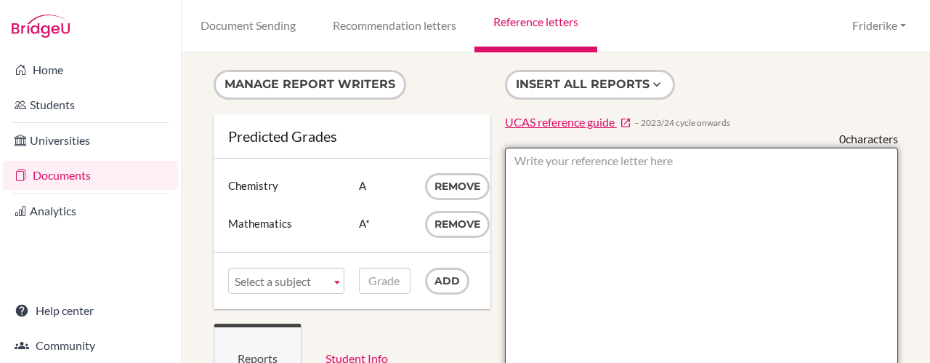
paste textarea "I am pleased to provide a reference for [PERSON_NAME], a dedicated and hardwork…"
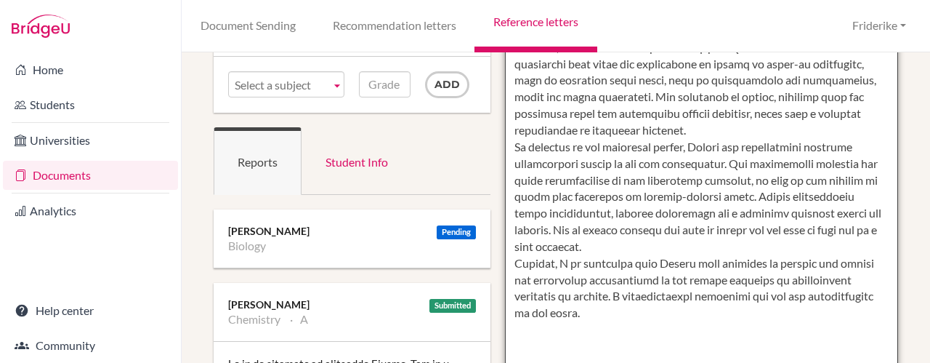
scroll to position [203, 0]
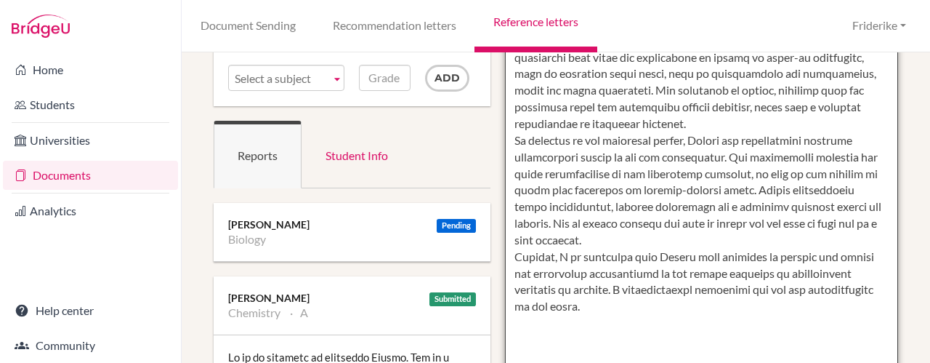
click at [702, 140] on textarea at bounding box center [701, 365] width 393 height 840
click at [775, 190] on textarea at bounding box center [701, 365] width 393 height 840
click at [677, 255] on textarea at bounding box center [701, 365] width 393 height 840
drag, startPoint x: 618, startPoint y: 234, endPoint x: 553, endPoint y: 225, distance: 65.4
click at [553, 225] on textarea at bounding box center [701, 365] width 393 height 840
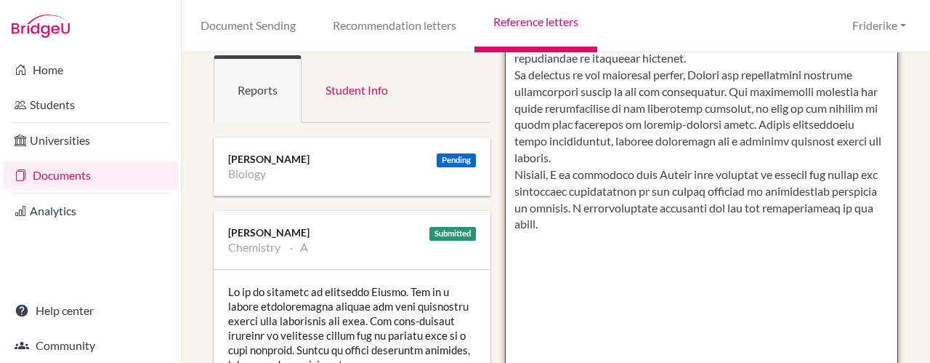
scroll to position [275, 0]
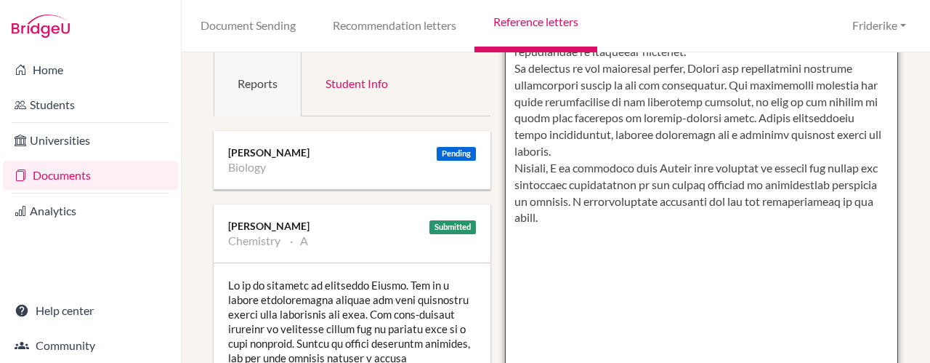
click at [552, 168] on textarea at bounding box center [701, 293] width 393 height 840
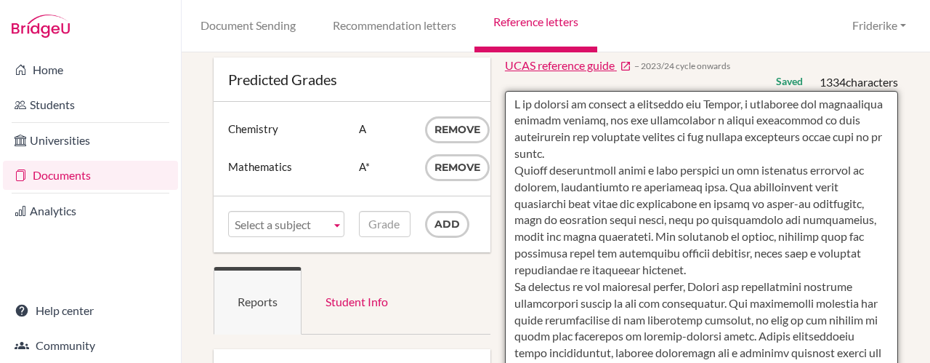
scroll to position [58, 0]
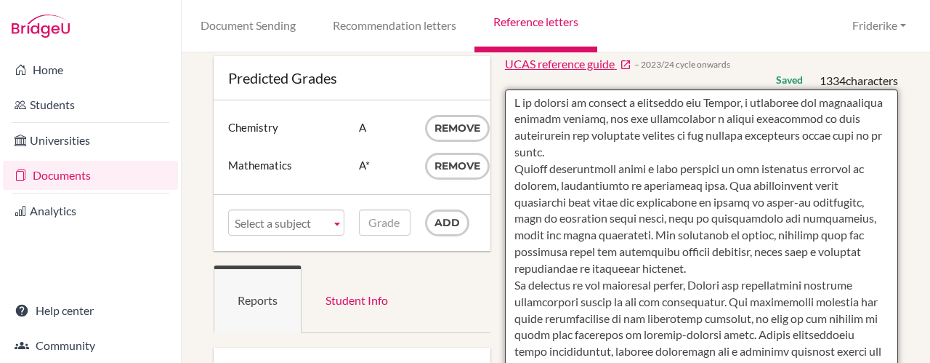
type textarea "I am pleased to provide a reference for [PERSON_NAME], a dedicated and hardwork…"
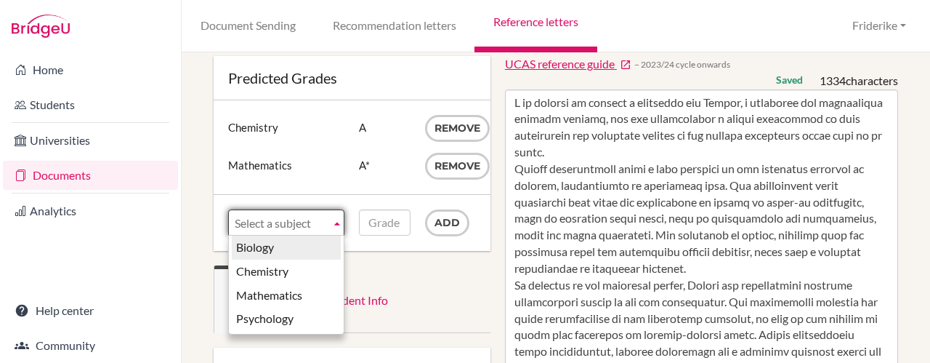
click at [337, 225] on b at bounding box center [337, 222] width 13 height 25
click at [318, 246] on li "Biology" at bounding box center [286, 248] width 109 height 24
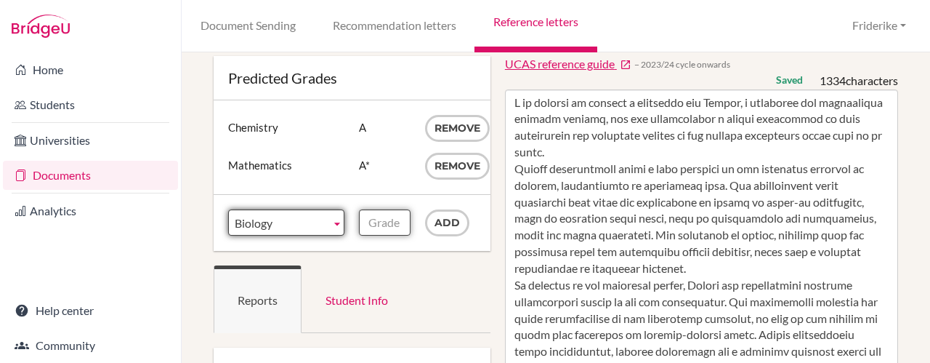
click at [384, 218] on input "Grade" at bounding box center [384, 222] width 51 height 26
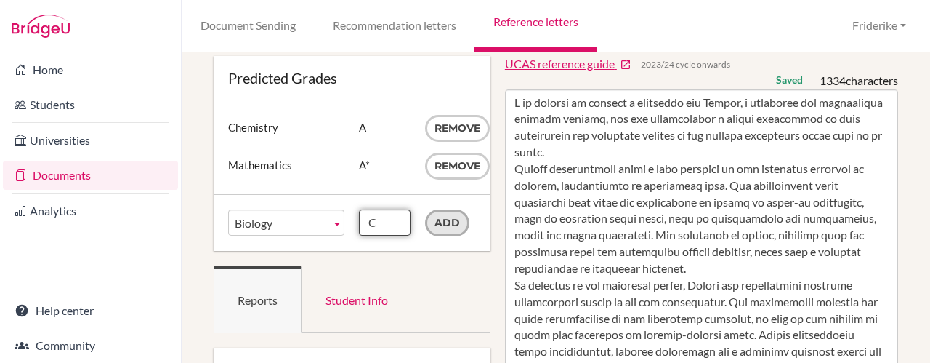
type input "C"
click at [449, 226] on input "Add" at bounding box center [447, 222] width 44 height 27
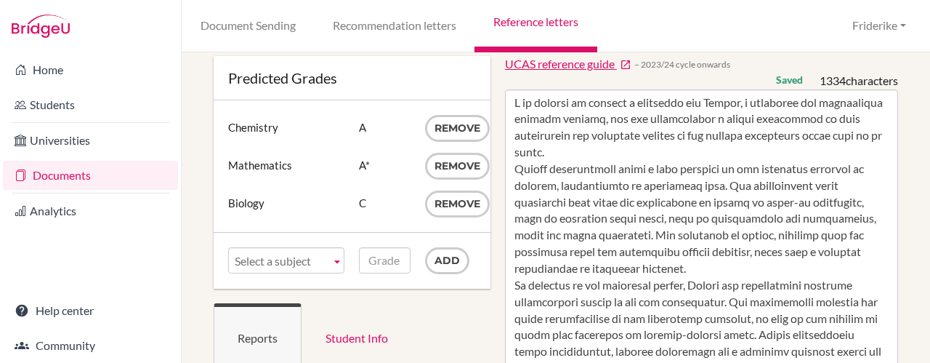
click at [449, 226] on div "Subject Chemistry Grade A Remove Subject Mathematics Grade A* Remove Subject Bi…" at bounding box center [352, 166] width 277 height 132
